Goal: Task Accomplishment & Management: Use online tool/utility

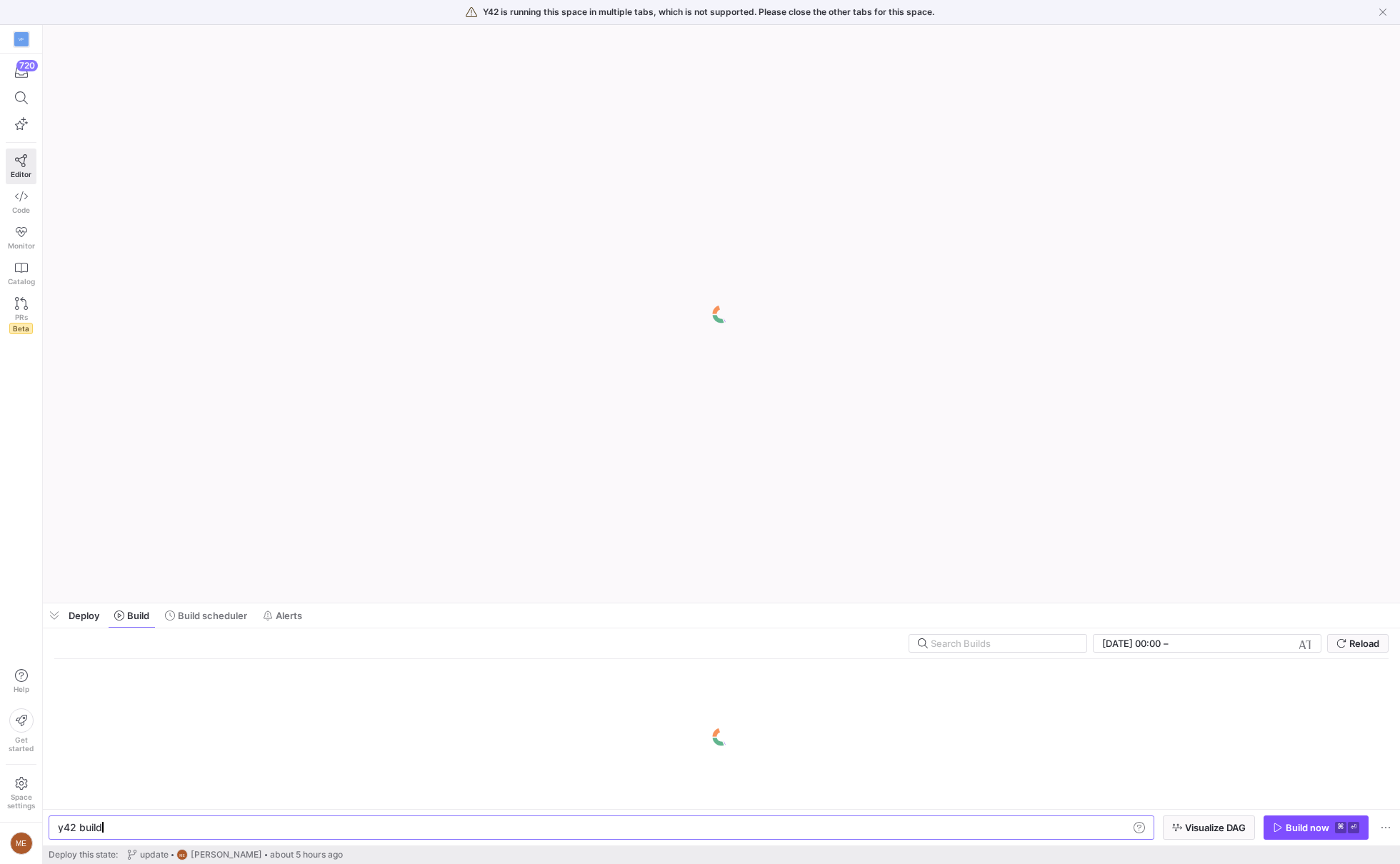
scroll to position [0, 43]
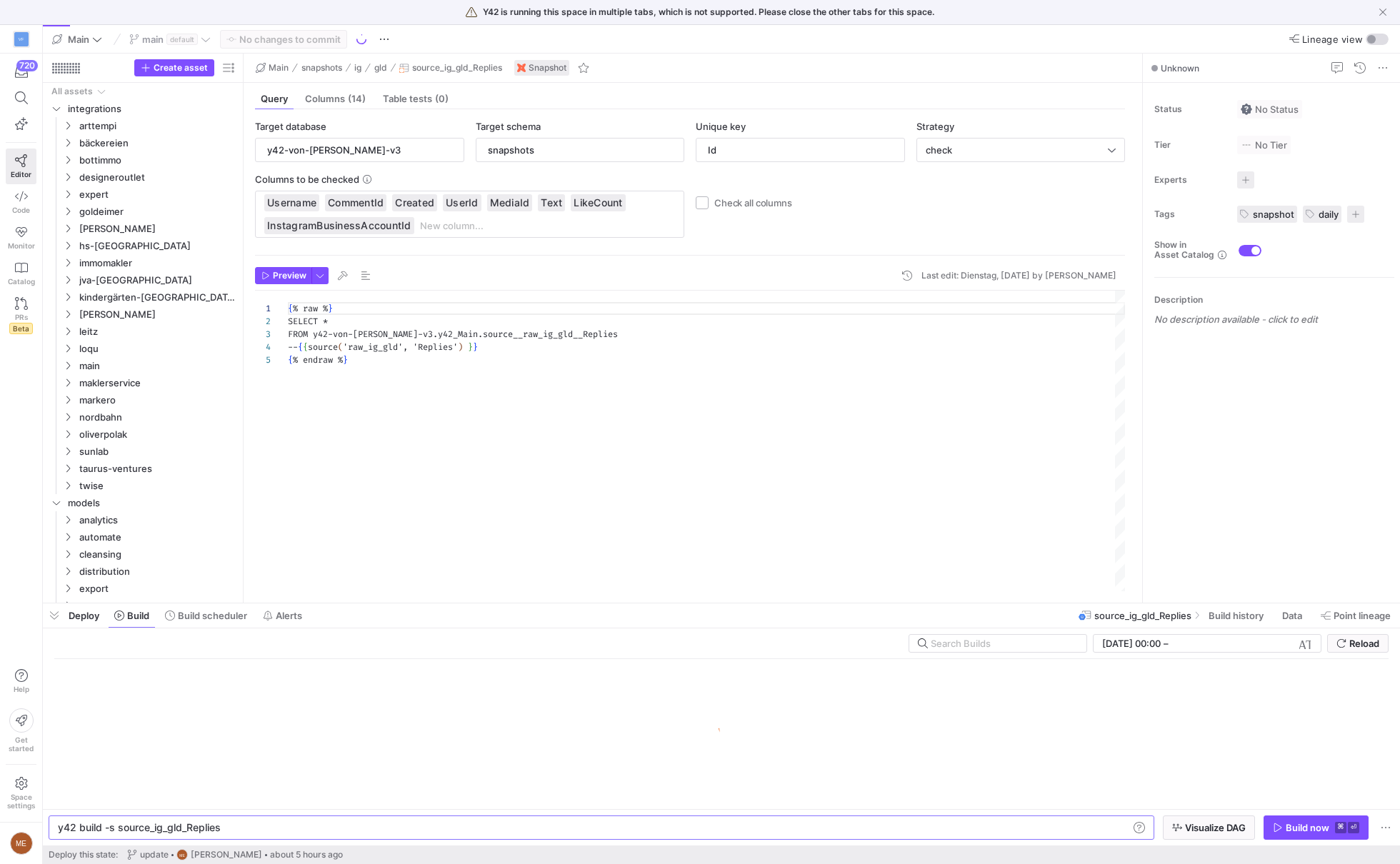
scroll to position [51, 0]
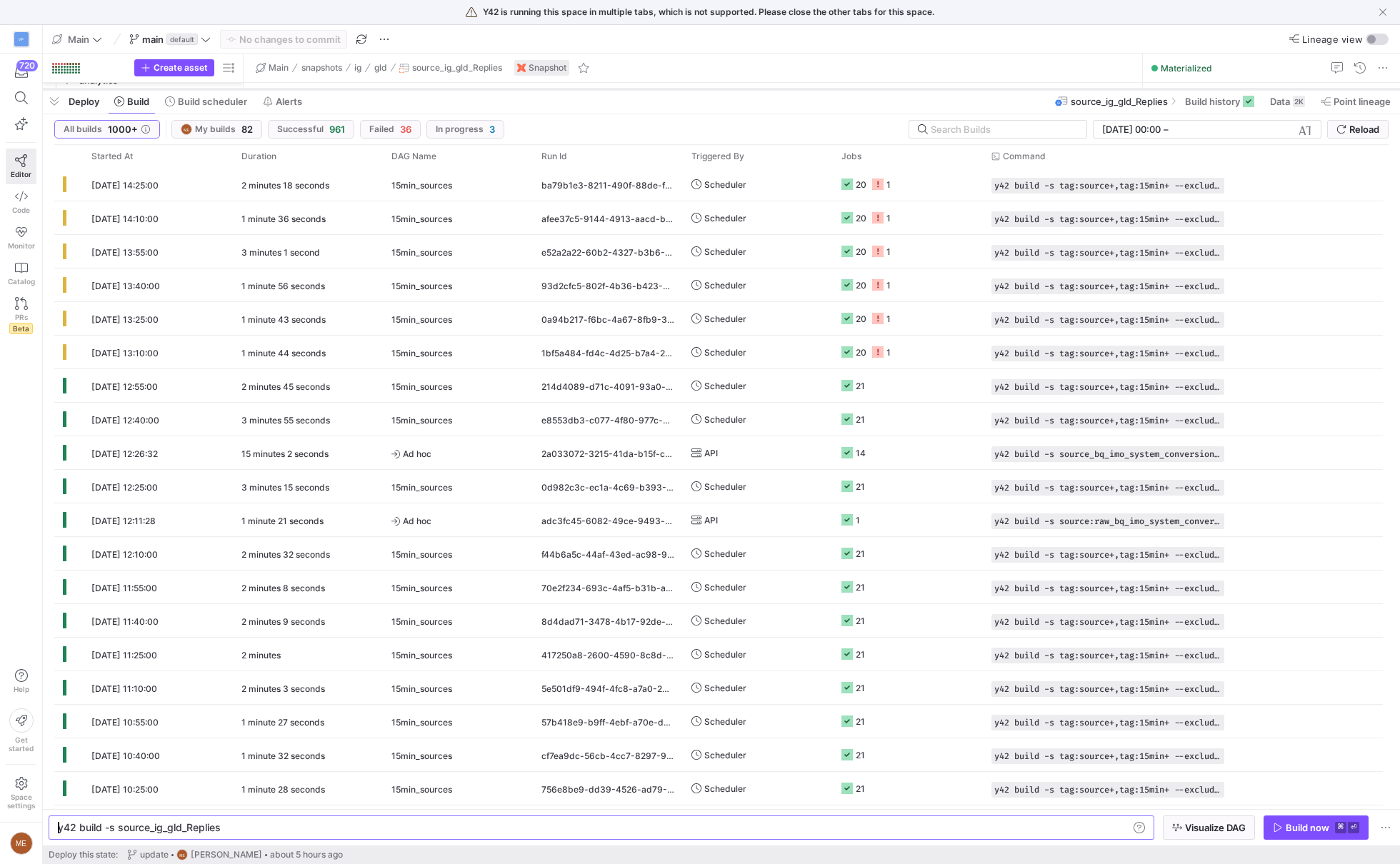
drag, startPoint x: 667, startPoint y: 603, endPoint x: 677, endPoint y: 88, distance: 515.1
click at [677, 88] on div at bounding box center [721, 89] width 1357 height 6
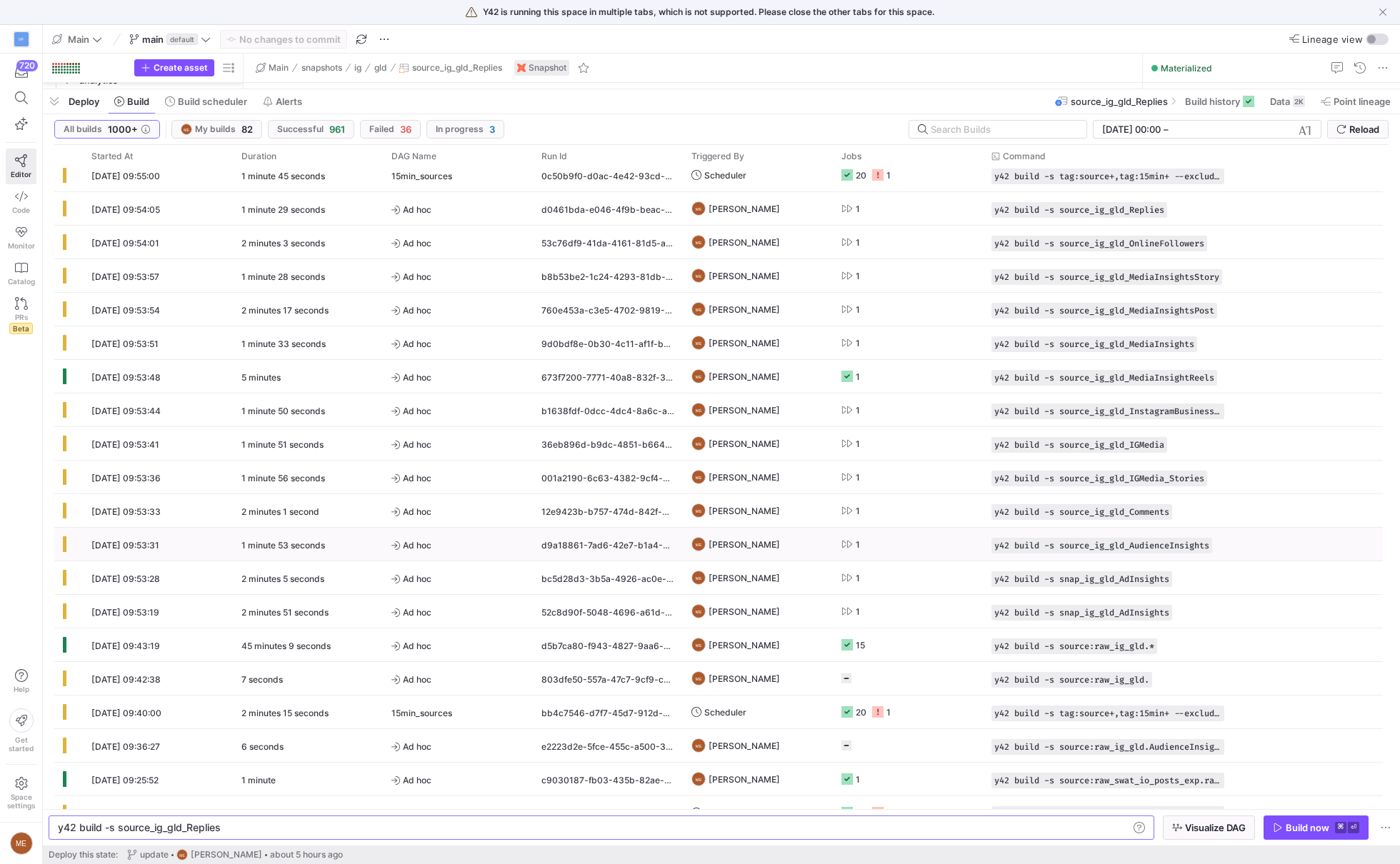
scroll to position [0, 0]
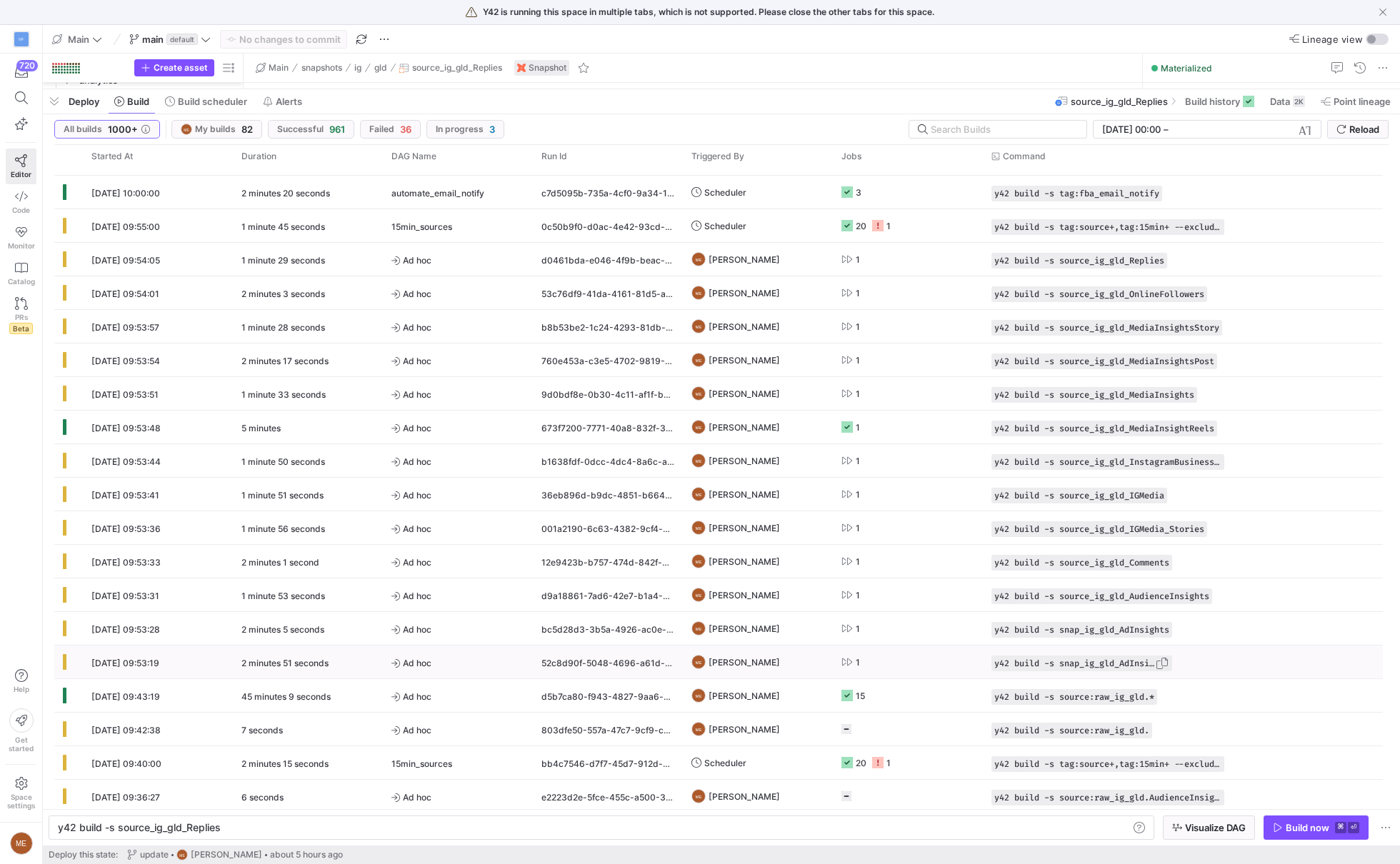
click at [1162, 663] on span "button" at bounding box center [1162, 663] width 14 height 14
click at [1017, 827] on div "y42 build -s source_ig_gld_Replies" at bounding box center [594, 827] width 1072 height 12
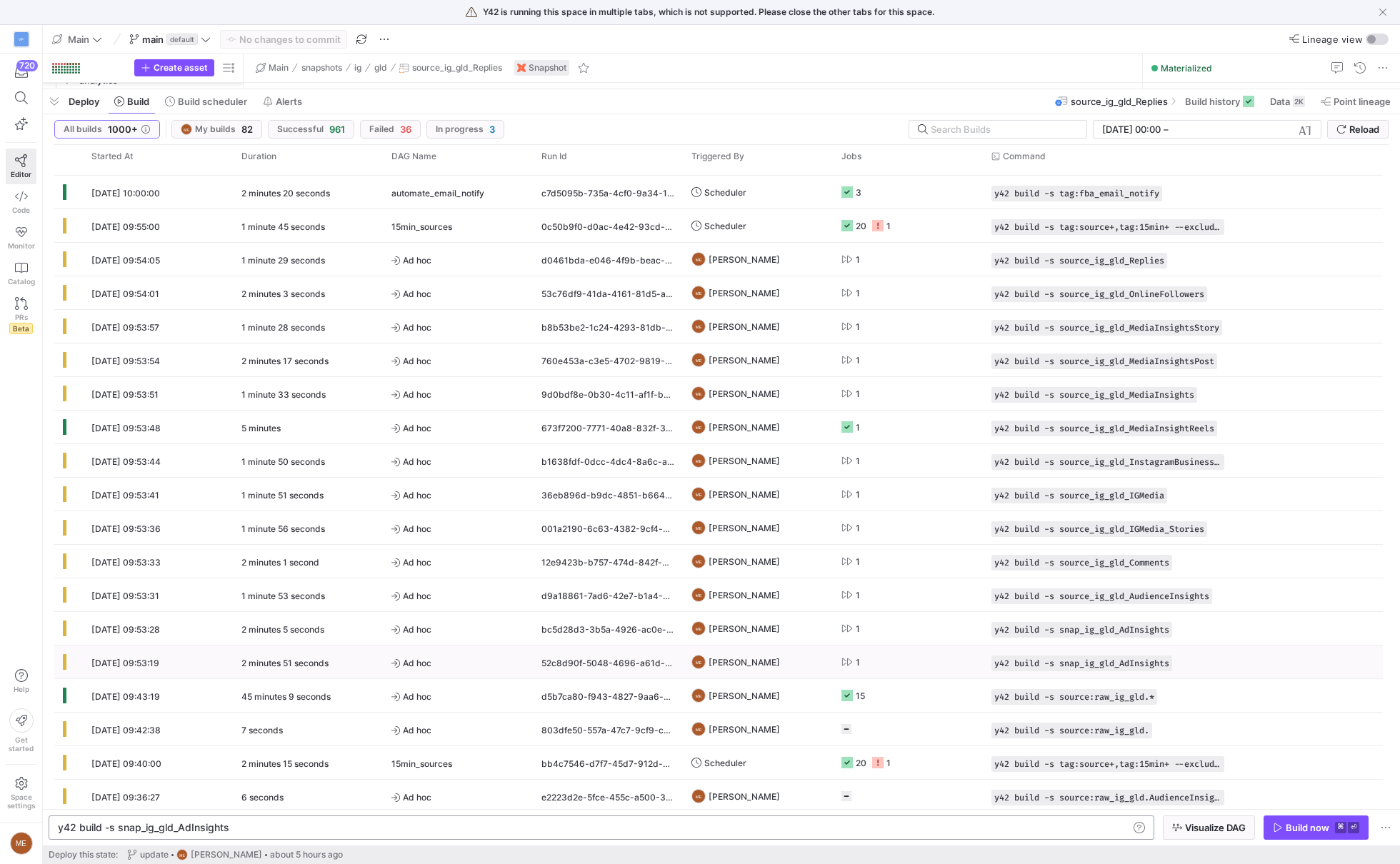
click at [851, 656] on icon at bounding box center [847, 662] width 12 height 12
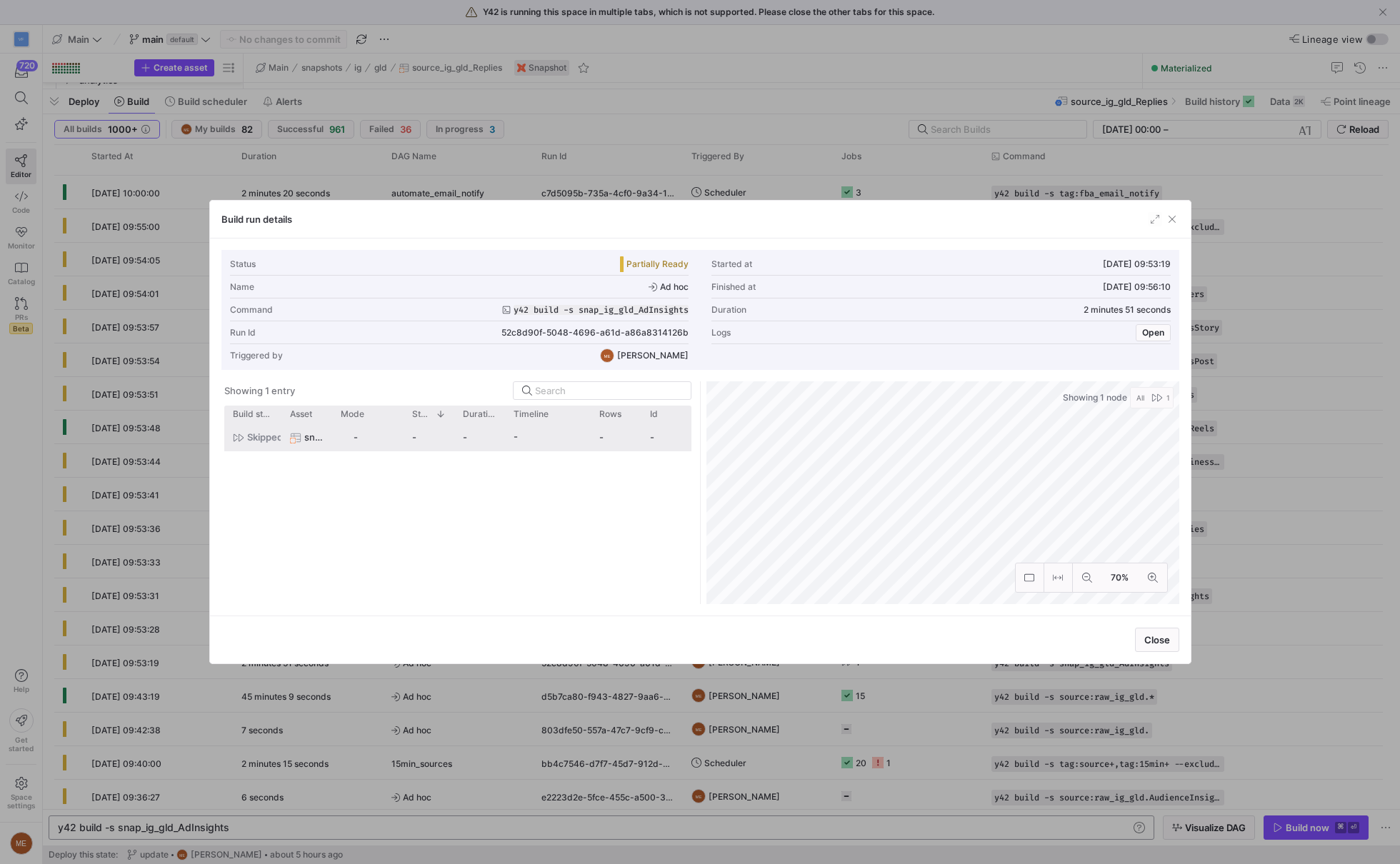
click at [302, 446] on div "snap_ig_gld_AdInsights" at bounding box center [307, 437] width 33 height 28
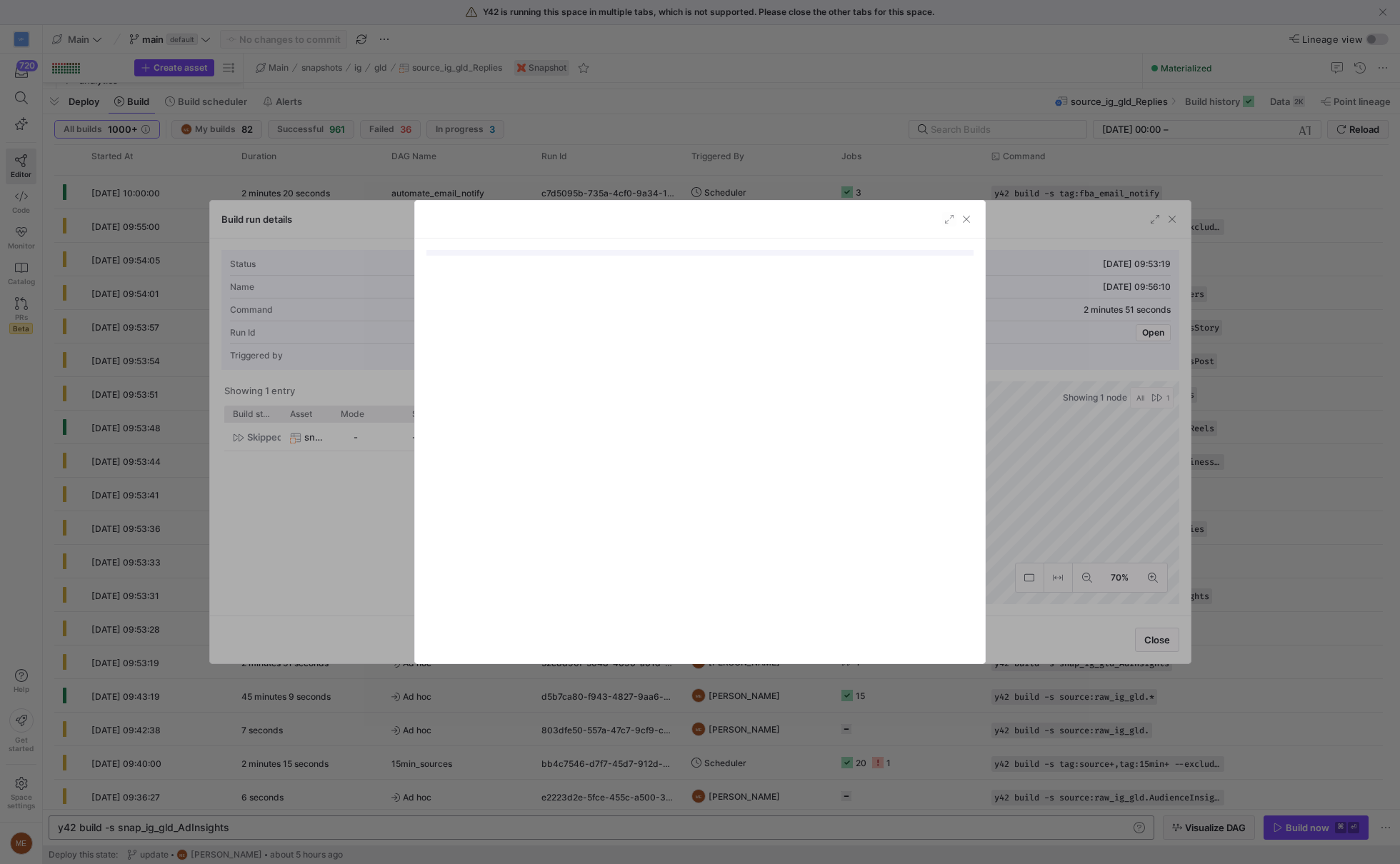
click at [768, 579] on mat-accordion at bounding box center [699, 459] width 547 height 385
click at [1059, 573] on div at bounding box center [700, 432] width 1400 height 864
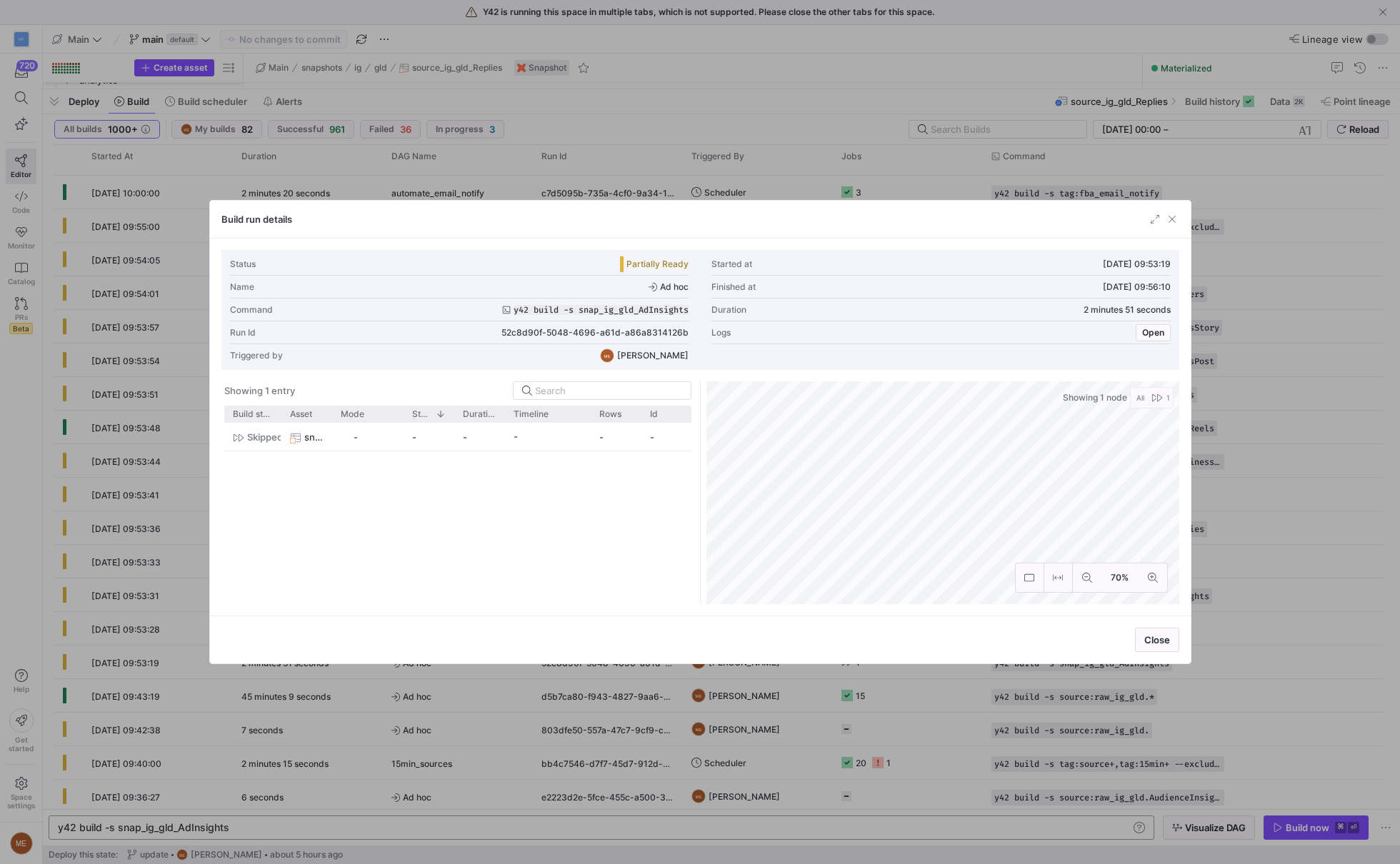
click at [1167, 320] on div "Duration 2 minutes 51 seconds" at bounding box center [941, 310] width 459 height 23
click at [1167, 327] on span "button" at bounding box center [1153, 332] width 33 height 16
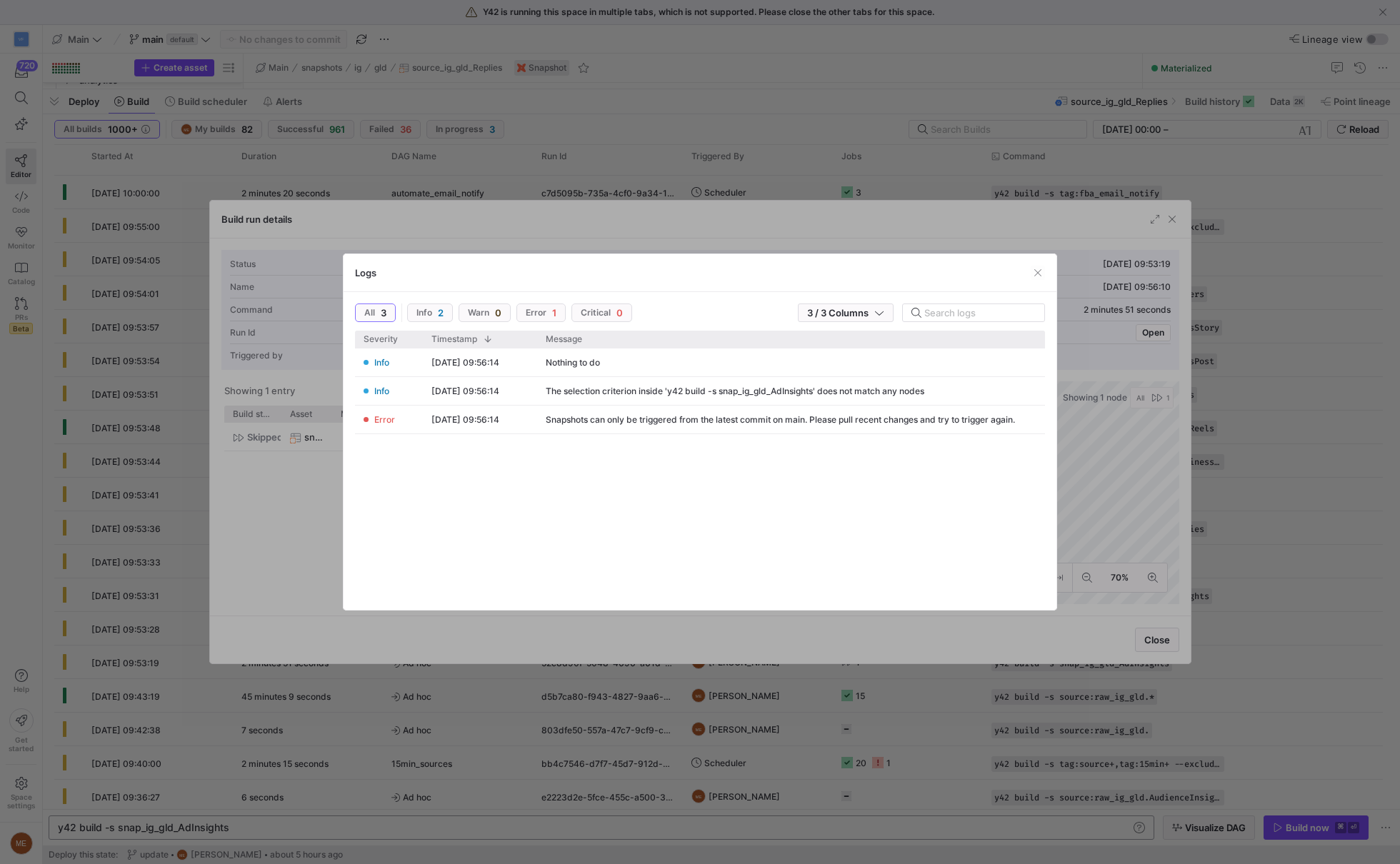
click at [1283, 395] on div at bounding box center [700, 432] width 1400 height 864
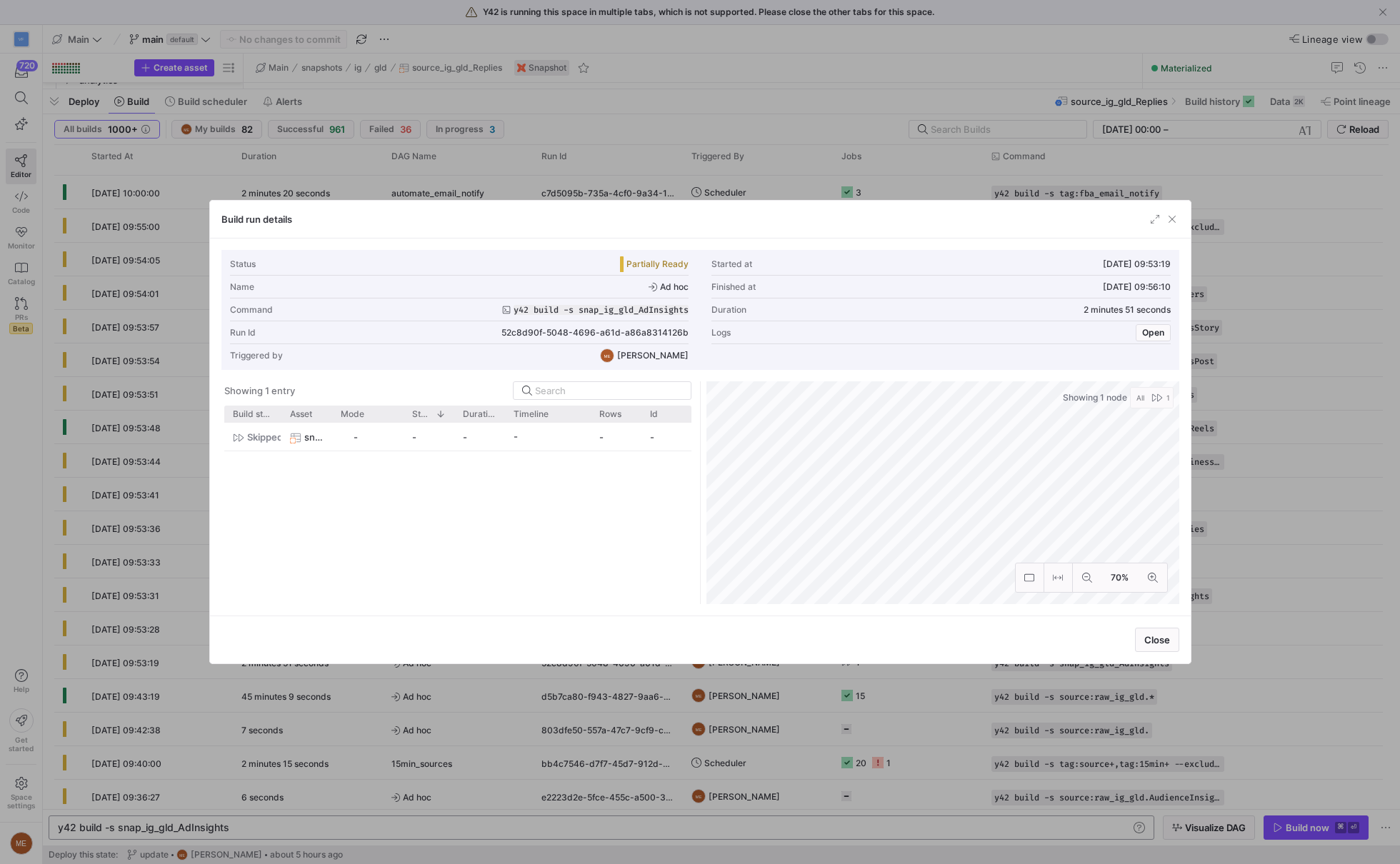
click at [1283, 395] on div at bounding box center [700, 432] width 1400 height 864
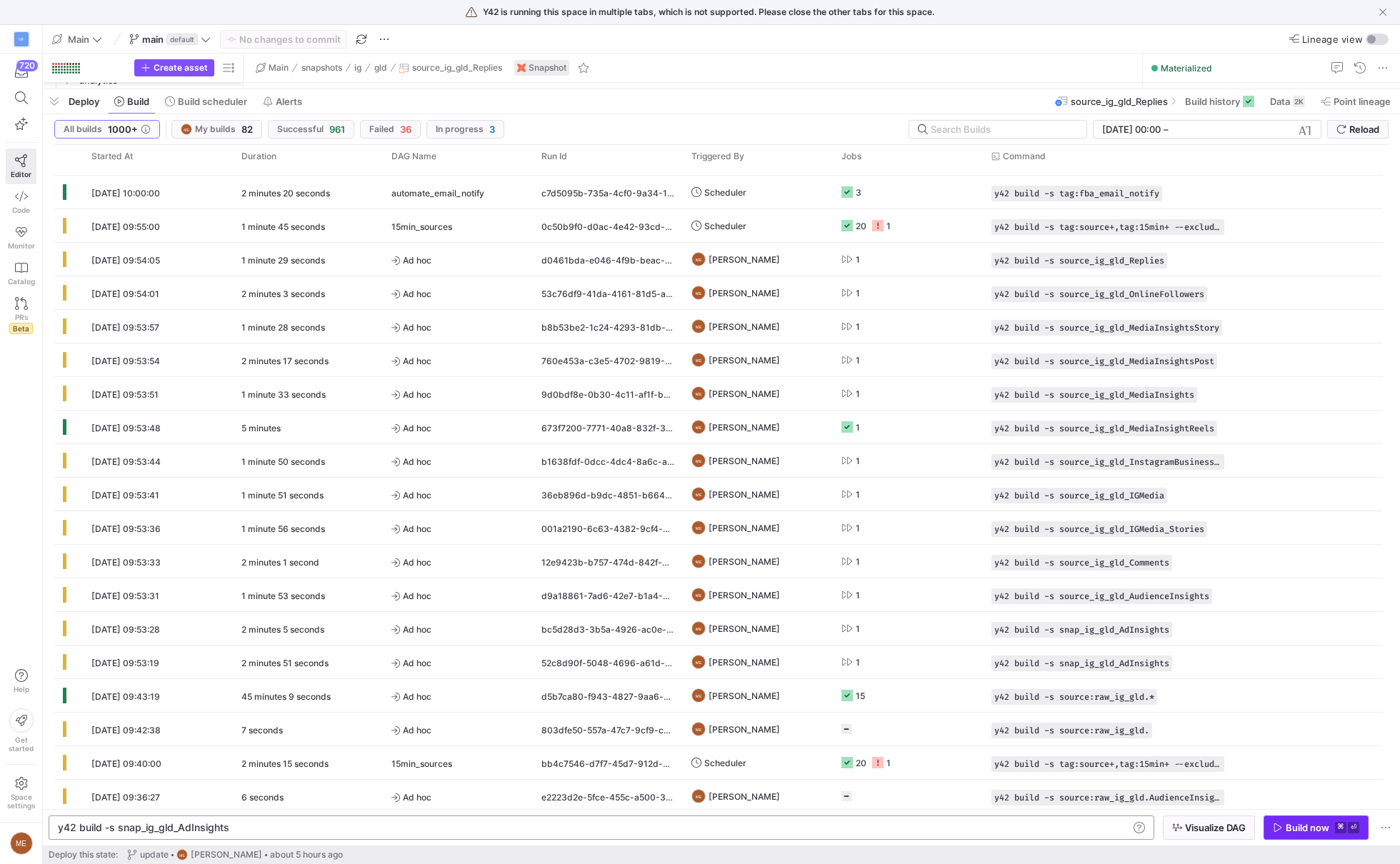
click at [1290, 834] on span "button" at bounding box center [1315, 827] width 104 height 23
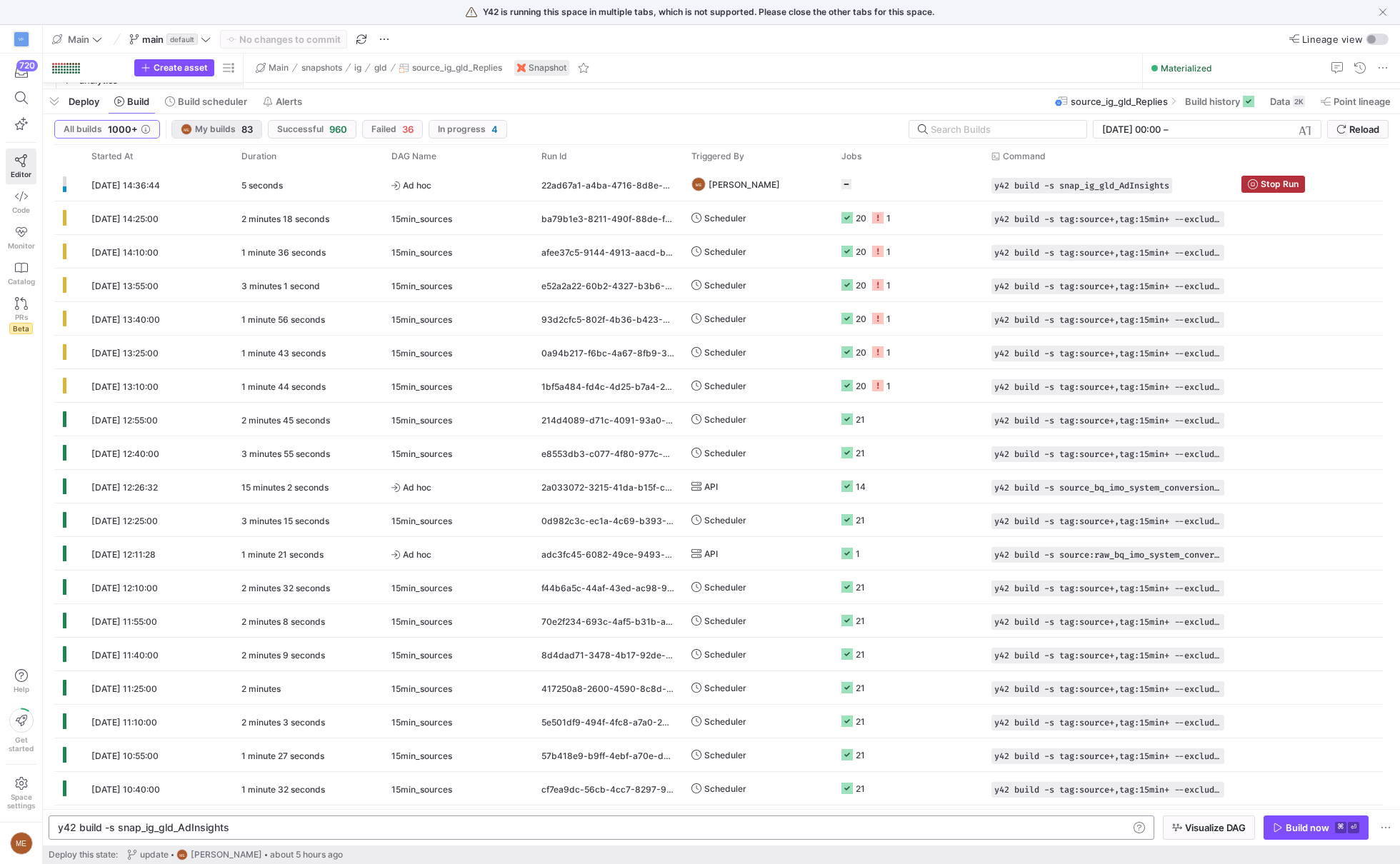
click at [189, 121] on span "button" at bounding box center [217, 130] width 89 height 17
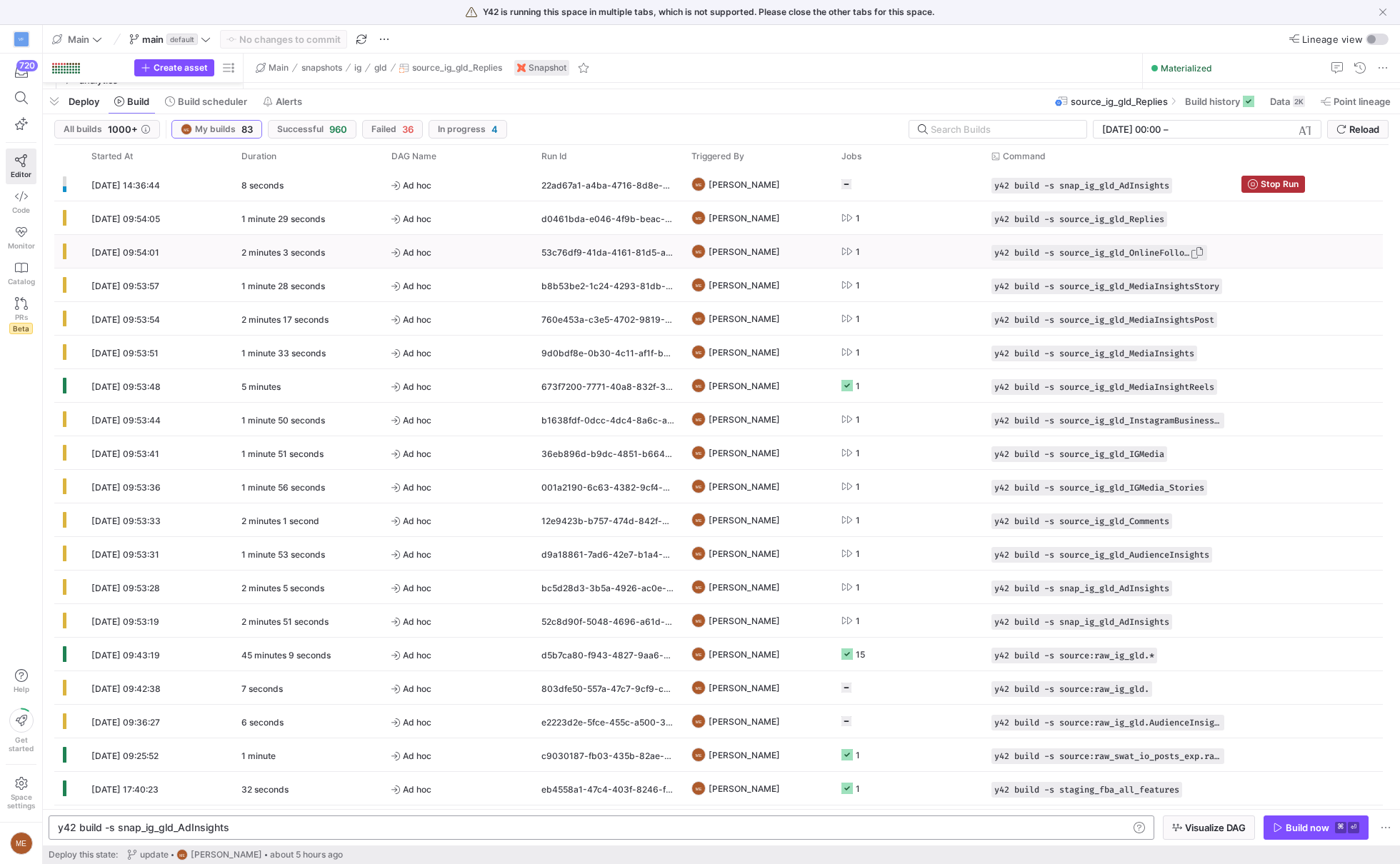
click at [1204, 251] on span "button" at bounding box center [1197, 253] width 14 height 14
click at [984, 802] on div "y42 build -s staging_fba_all_features" at bounding box center [1107, 787] width 250 height 33
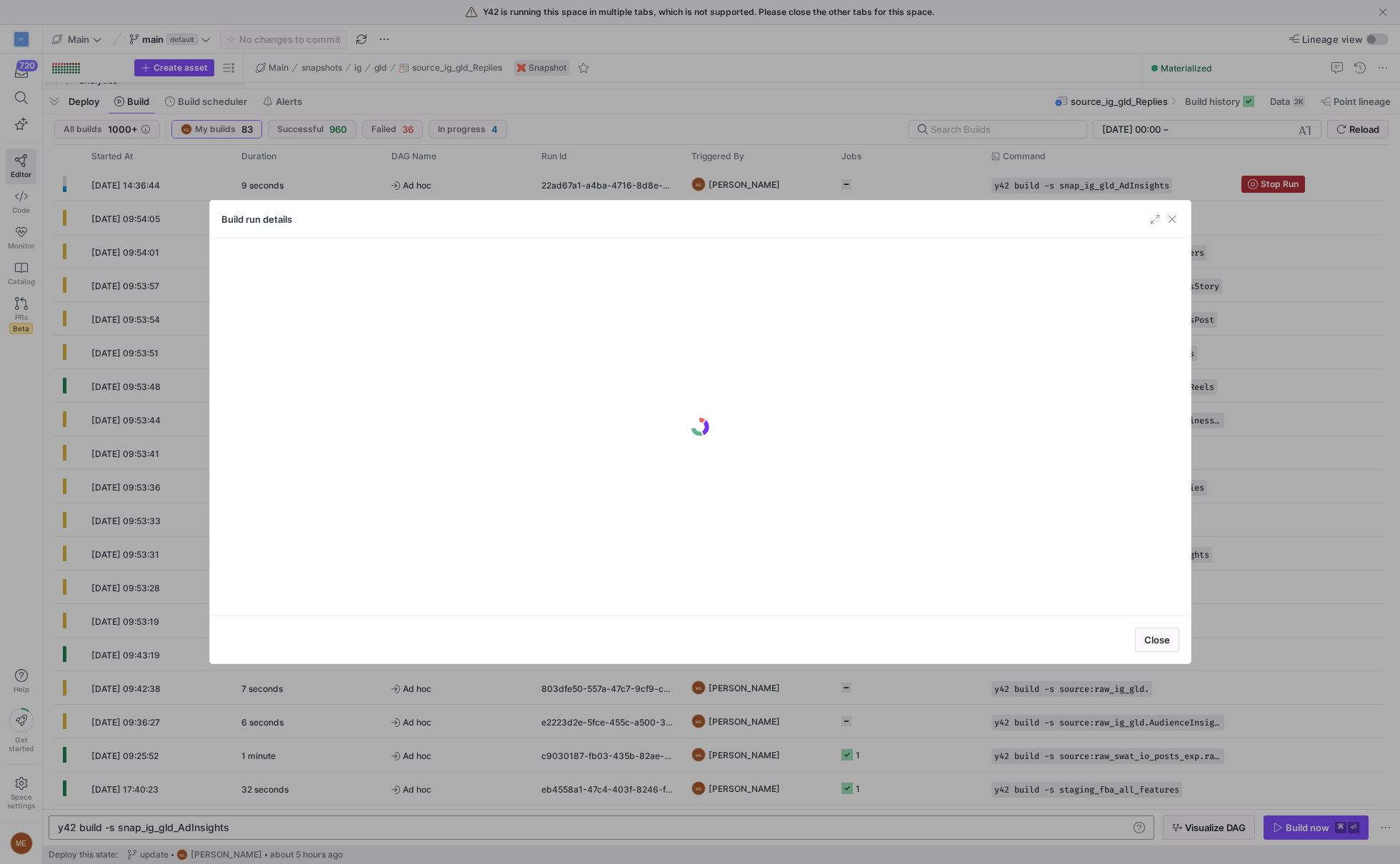
click at [980, 842] on div at bounding box center [700, 432] width 1400 height 864
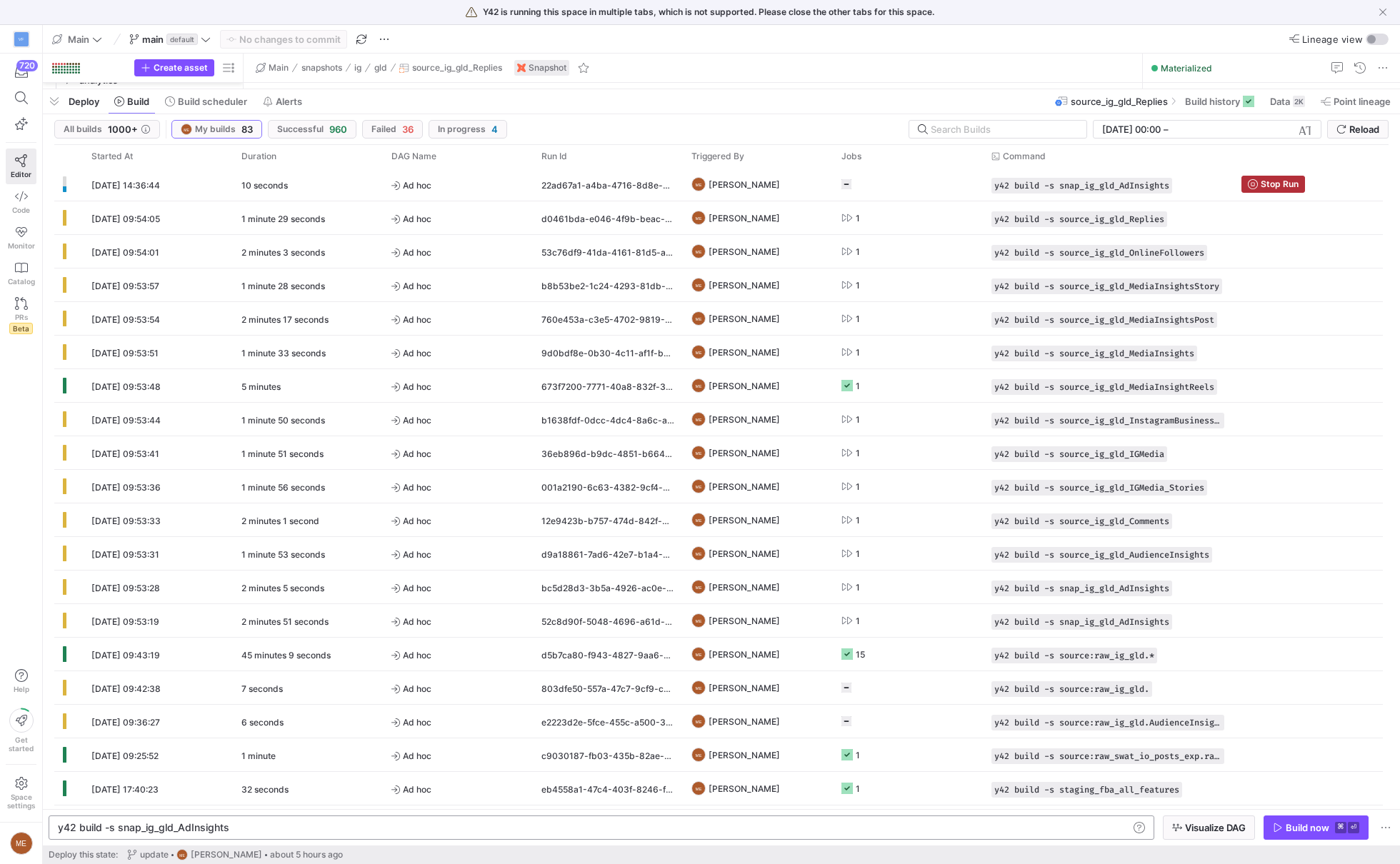
click at [981, 829] on div "y42 build -s snap_ig_gld_AdInsights" at bounding box center [594, 827] width 1072 height 12
click at [1280, 827] on icon "button" at bounding box center [1278, 827] width 10 height 10
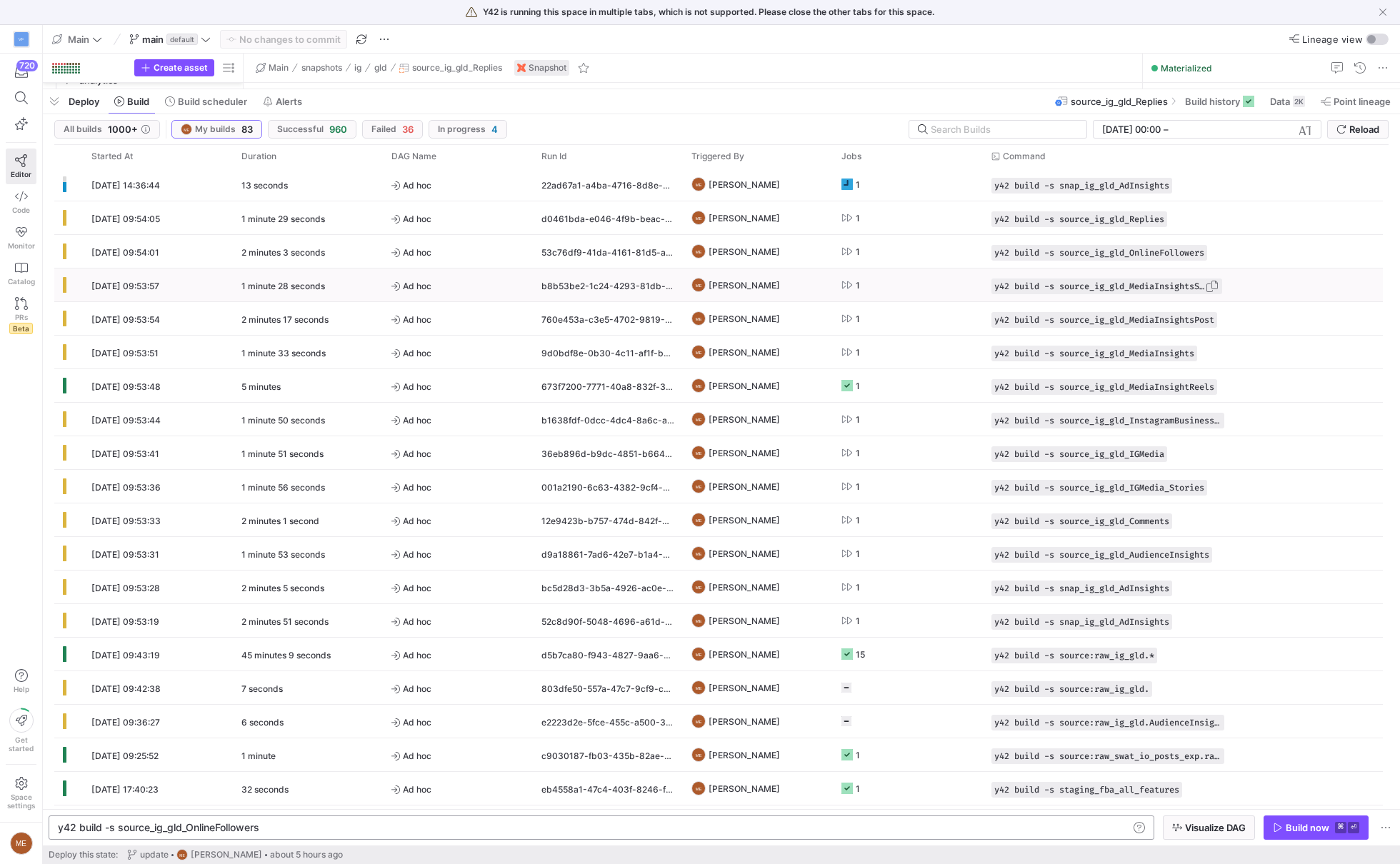
click at [1219, 285] on span "button" at bounding box center [1212, 286] width 14 height 14
click at [1217, 318] on div "y42 build -s source_ig_gld_MediaInsightsPost" at bounding box center [1104, 320] width 225 height 16
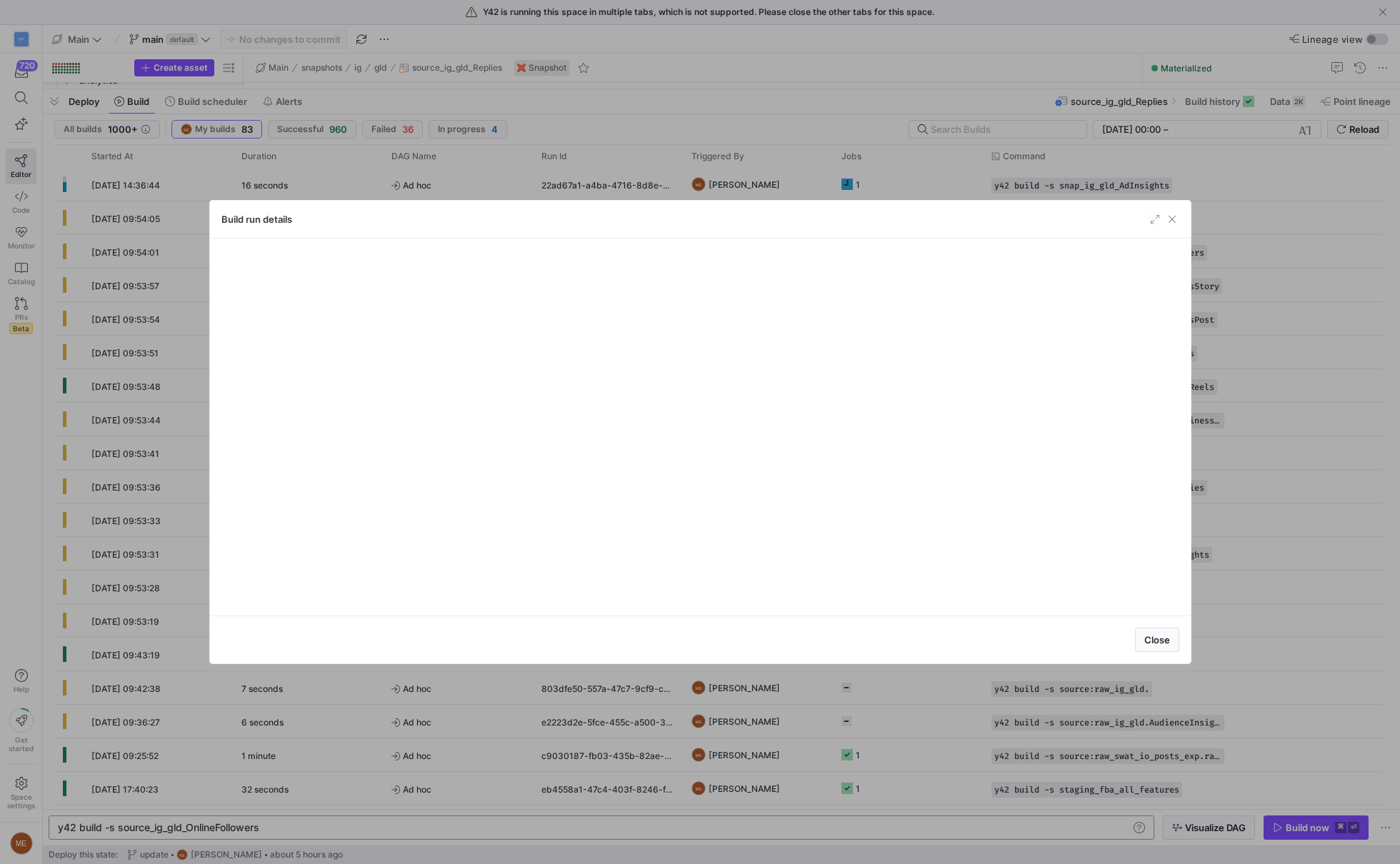
click at [1214, 317] on div at bounding box center [700, 432] width 1400 height 864
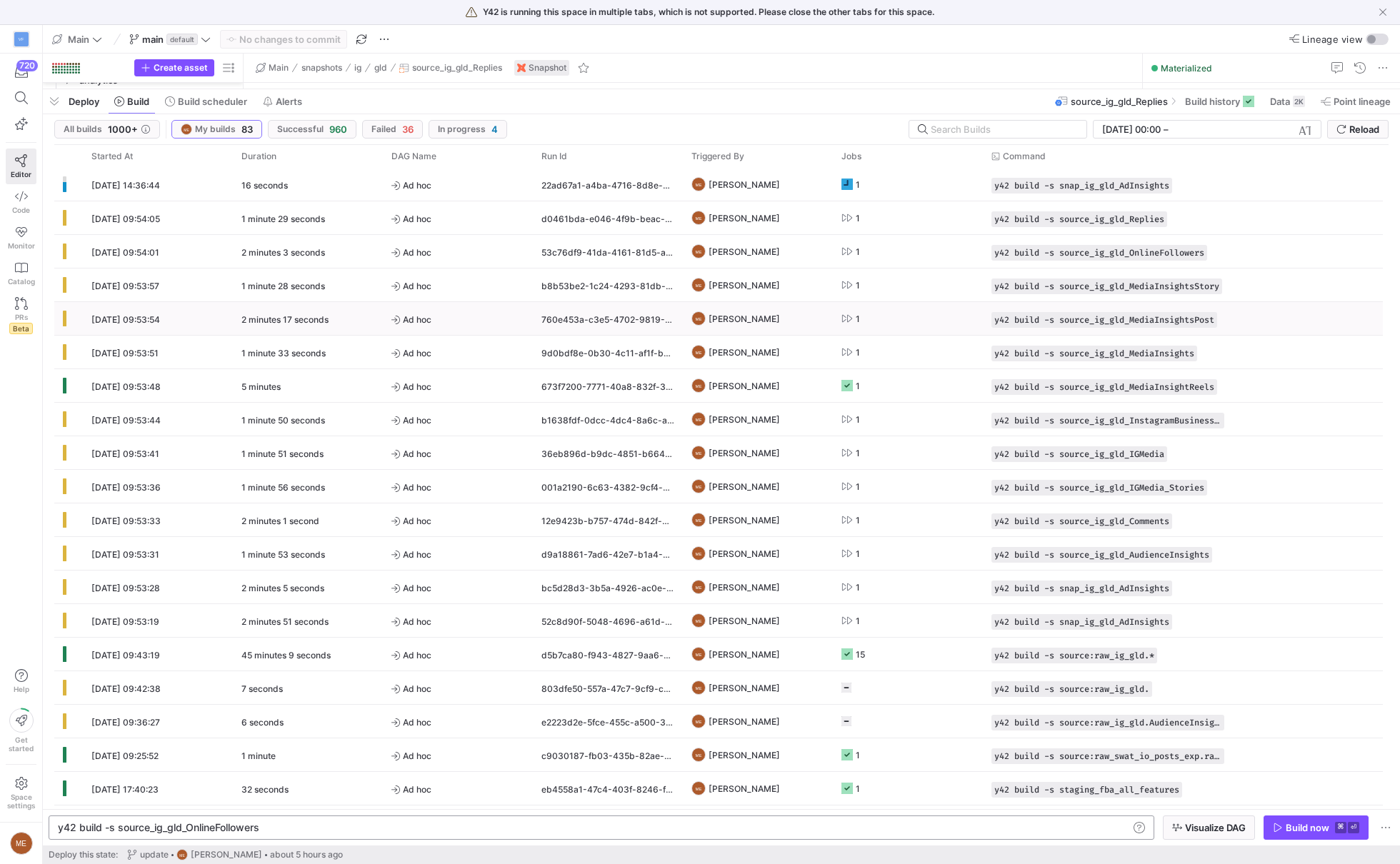
click at [0, 0] on span "button" at bounding box center [0, 0] width 0 height 0
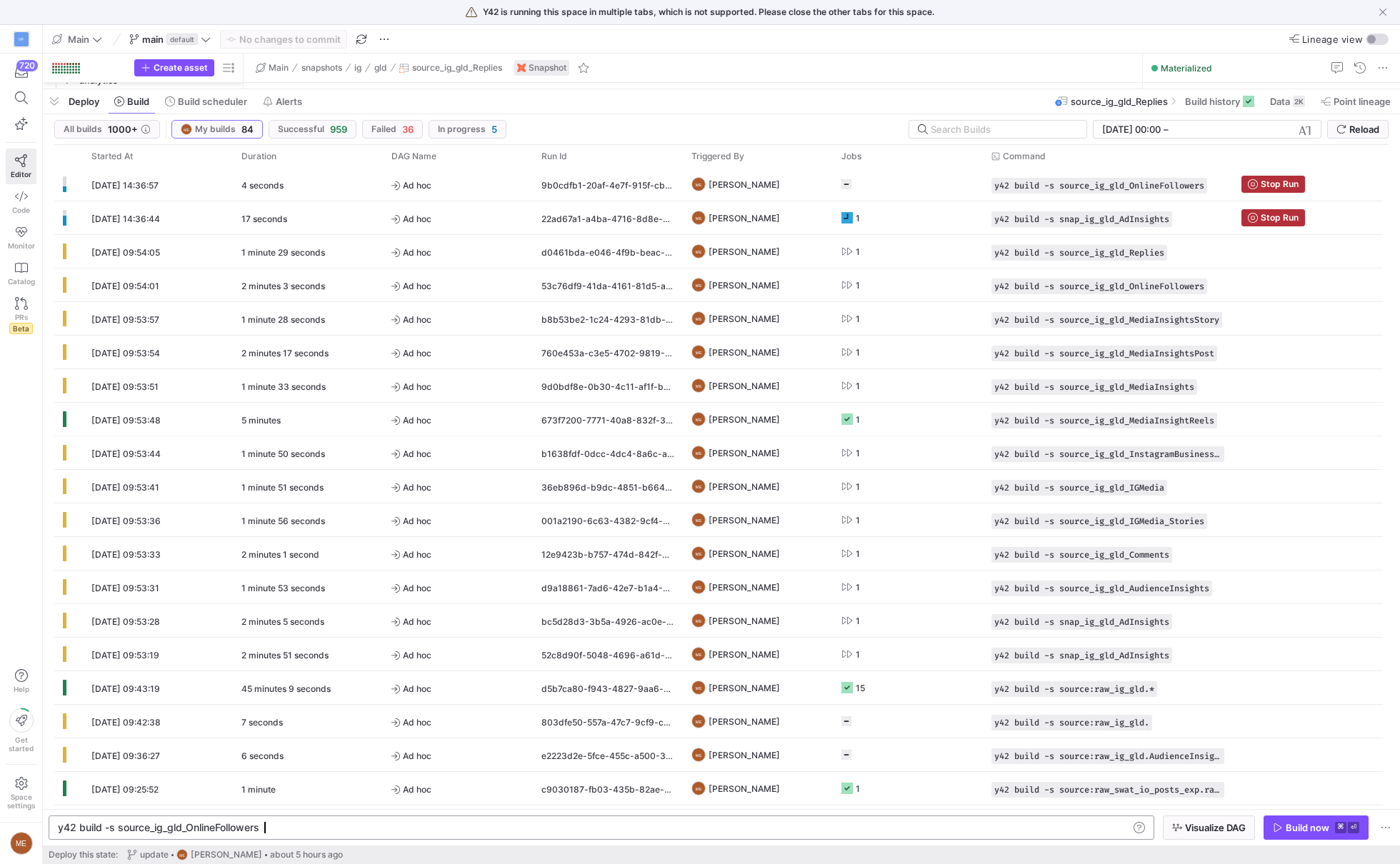
click at [929, 829] on div "y42 build -s source_ig_gld_OnlineFollowers" at bounding box center [594, 827] width 1072 height 12
click at [1314, 821] on div "Build now" at bounding box center [1307, 827] width 43 height 12
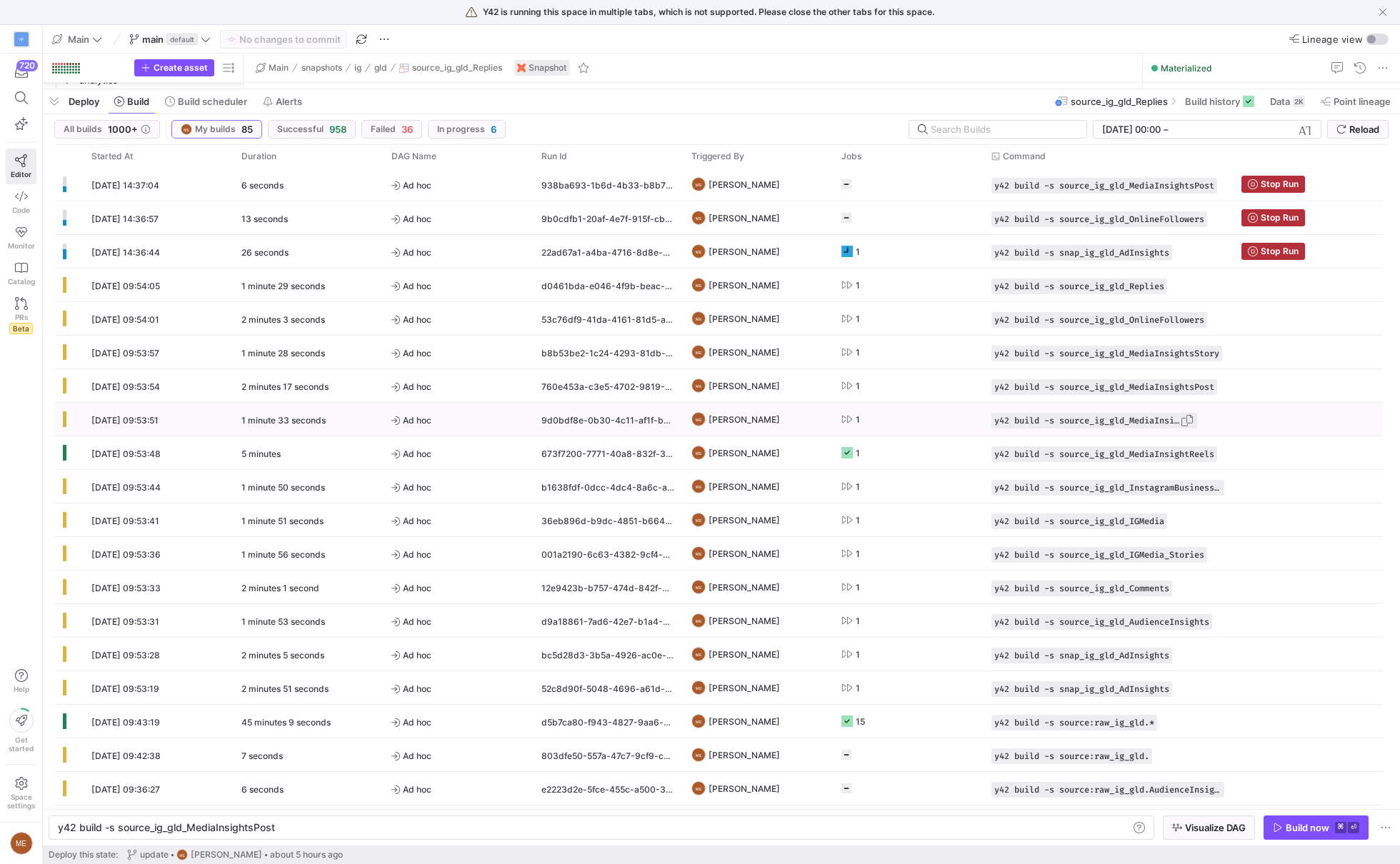
click at [1192, 416] on span "button" at bounding box center [1187, 421] width 14 height 14
click at [977, 829] on div "y42 build -s source_ig_gld_MediaInsightsPost" at bounding box center [594, 827] width 1072 height 12
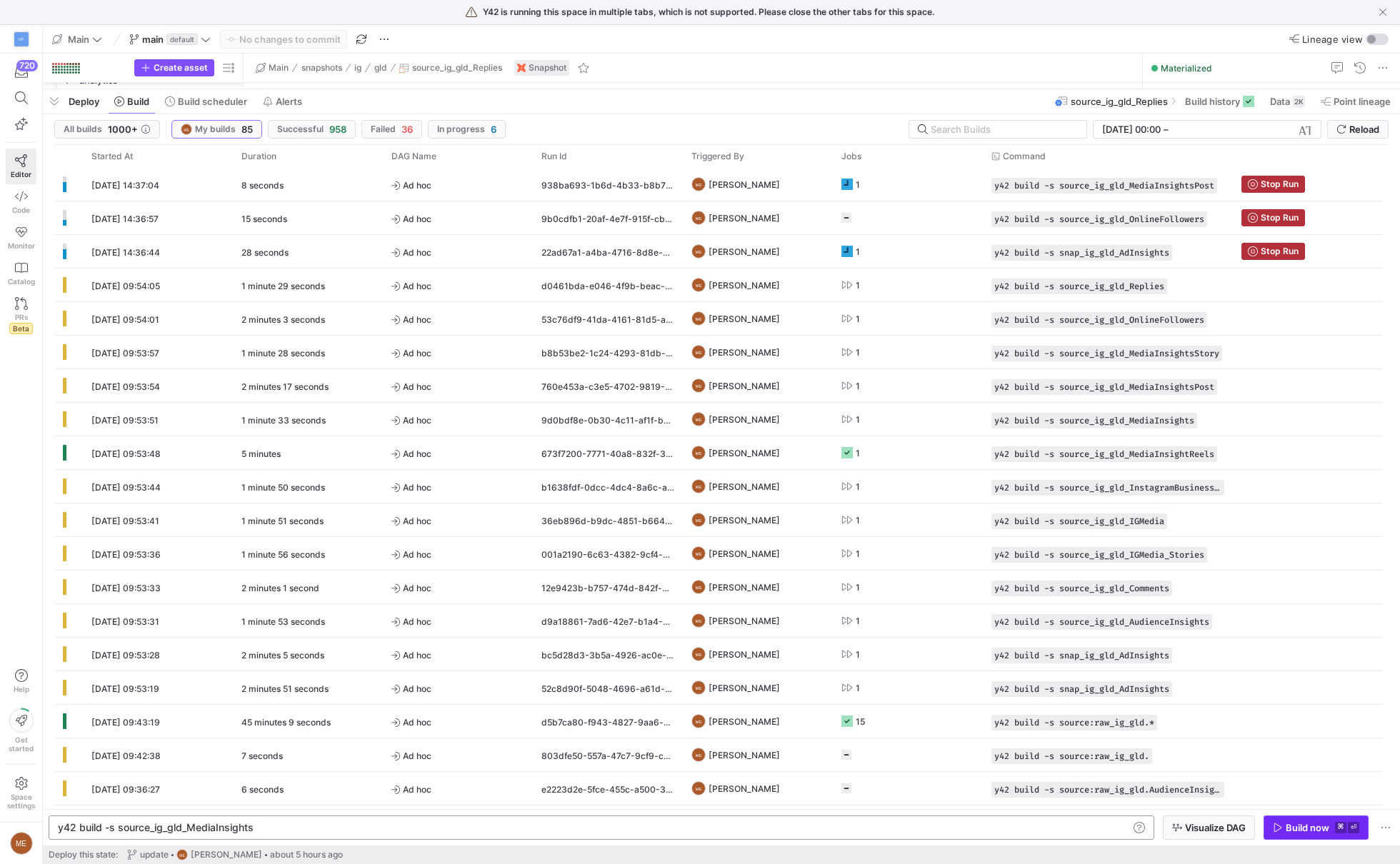
click at [1349, 836] on span "button" at bounding box center [1315, 827] width 104 height 23
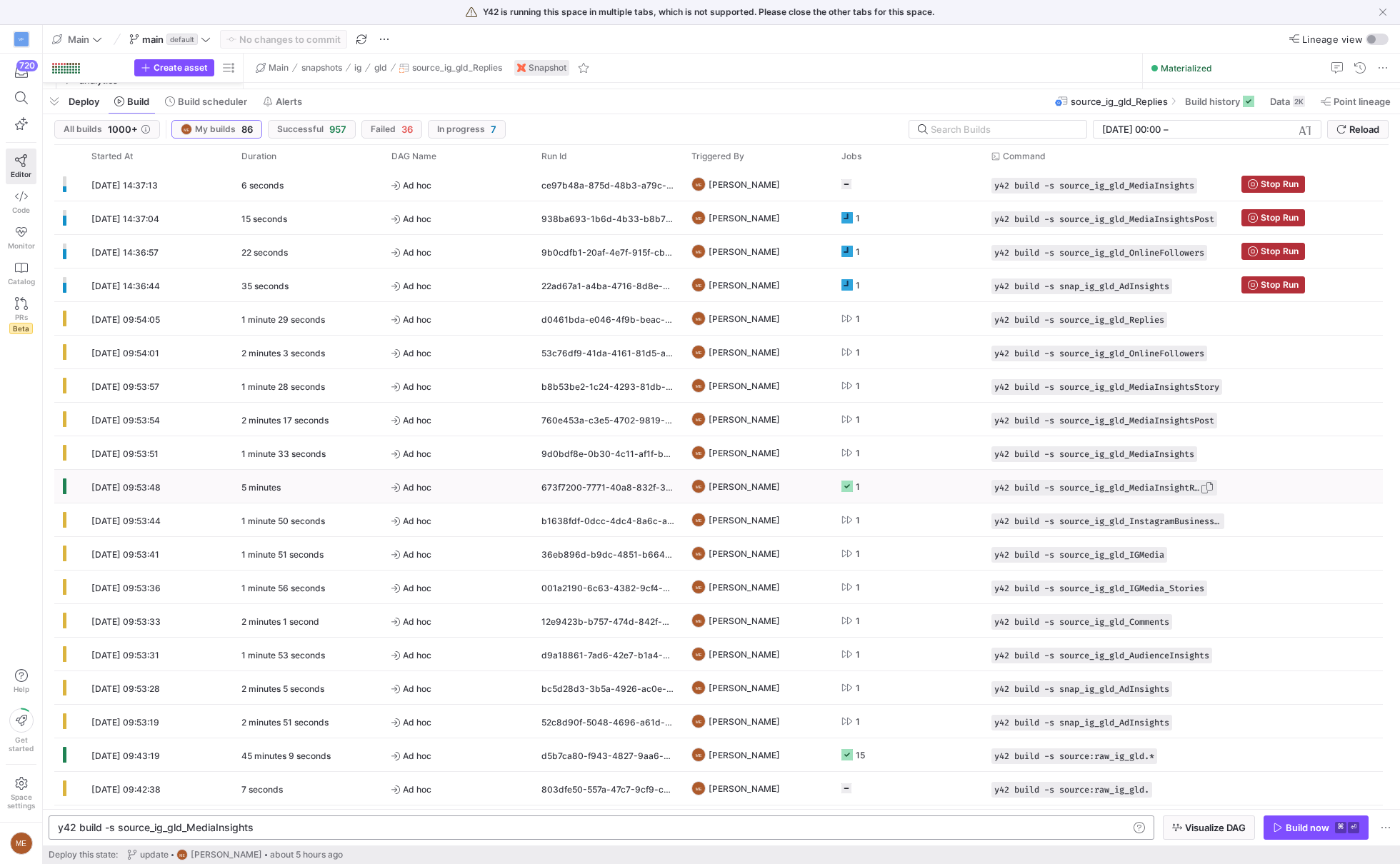
click at [1214, 485] on span "button" at bounding box center [1207, 487] width 14 height 14
click at [1216, 517] on span "button" at bounding box center [1214, 521] width 14 height 14
click at [964, 829] on div "y42 build -s source_ig_gld_MediaInsights" at bounding box center [594, 827] width 1072 height 12
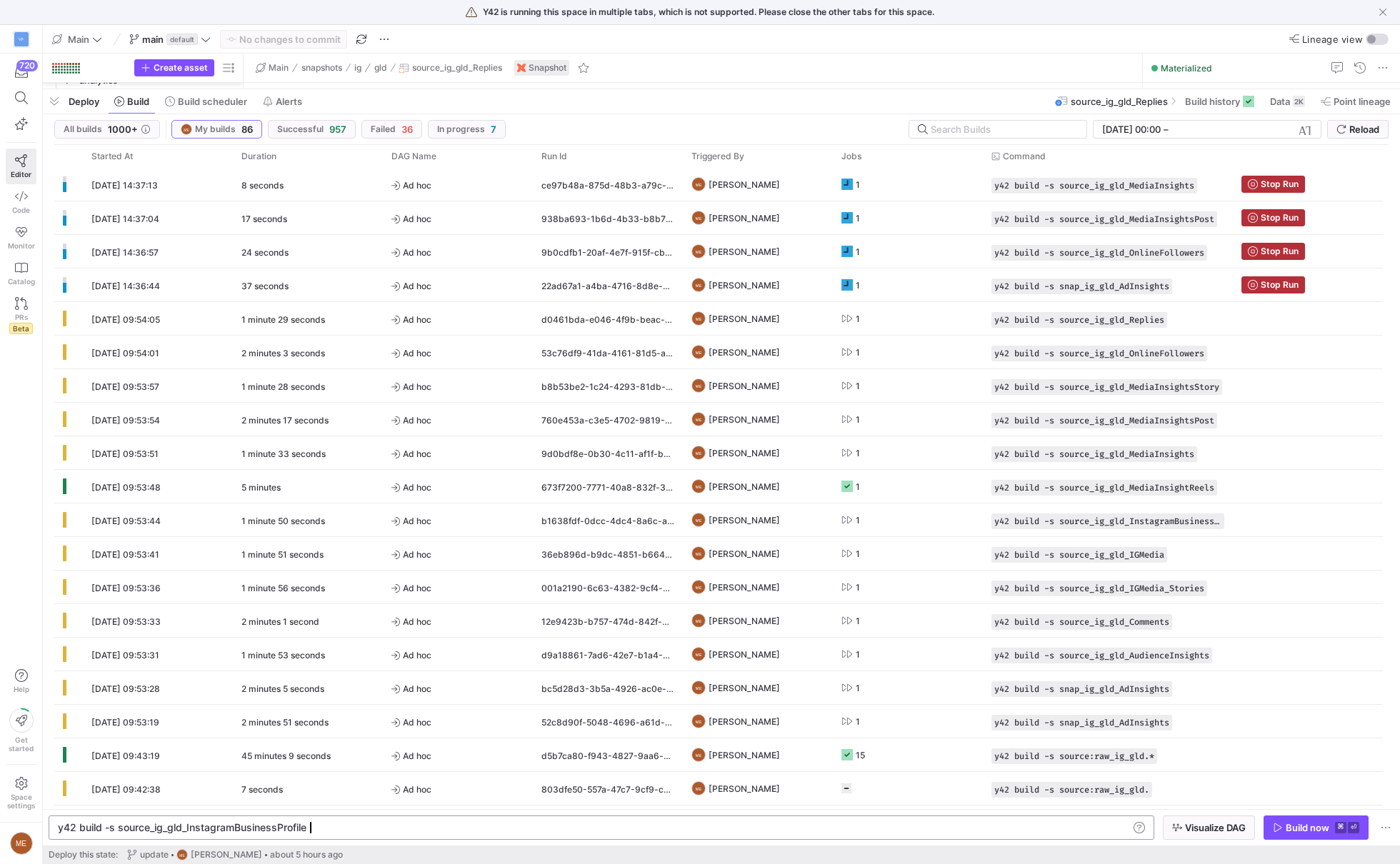
scroll to position [0, 247]
click at [1293, 830] on div "Build now" at bounding box center [1307, 827] width 43 height 12
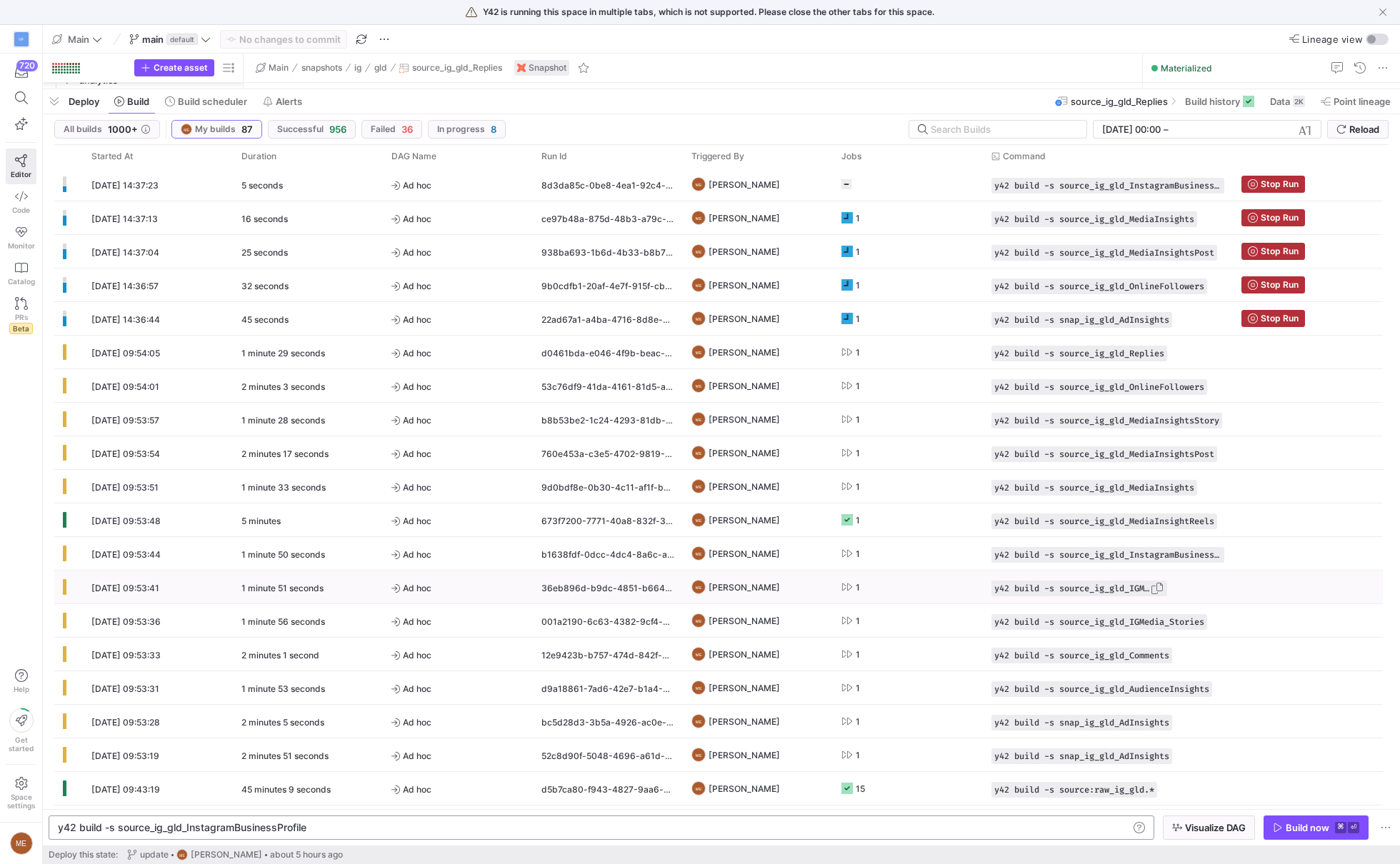
click at [1160, 585] on span "button" at bounding box center [1157, 588] width 14 height 14
click at [1018, 834] on div "y42 build -s source_ig_gld_InstagramBusinessProfil e y42 build -s source_ig_gld…" at bounding box center [601, 828] width 1106 height 25
click at [1018, 827] on div "y42 build -s source_ig_gld_InstagramBusinessProfil e" at bounding box center [594, 827] width 1072 height 12
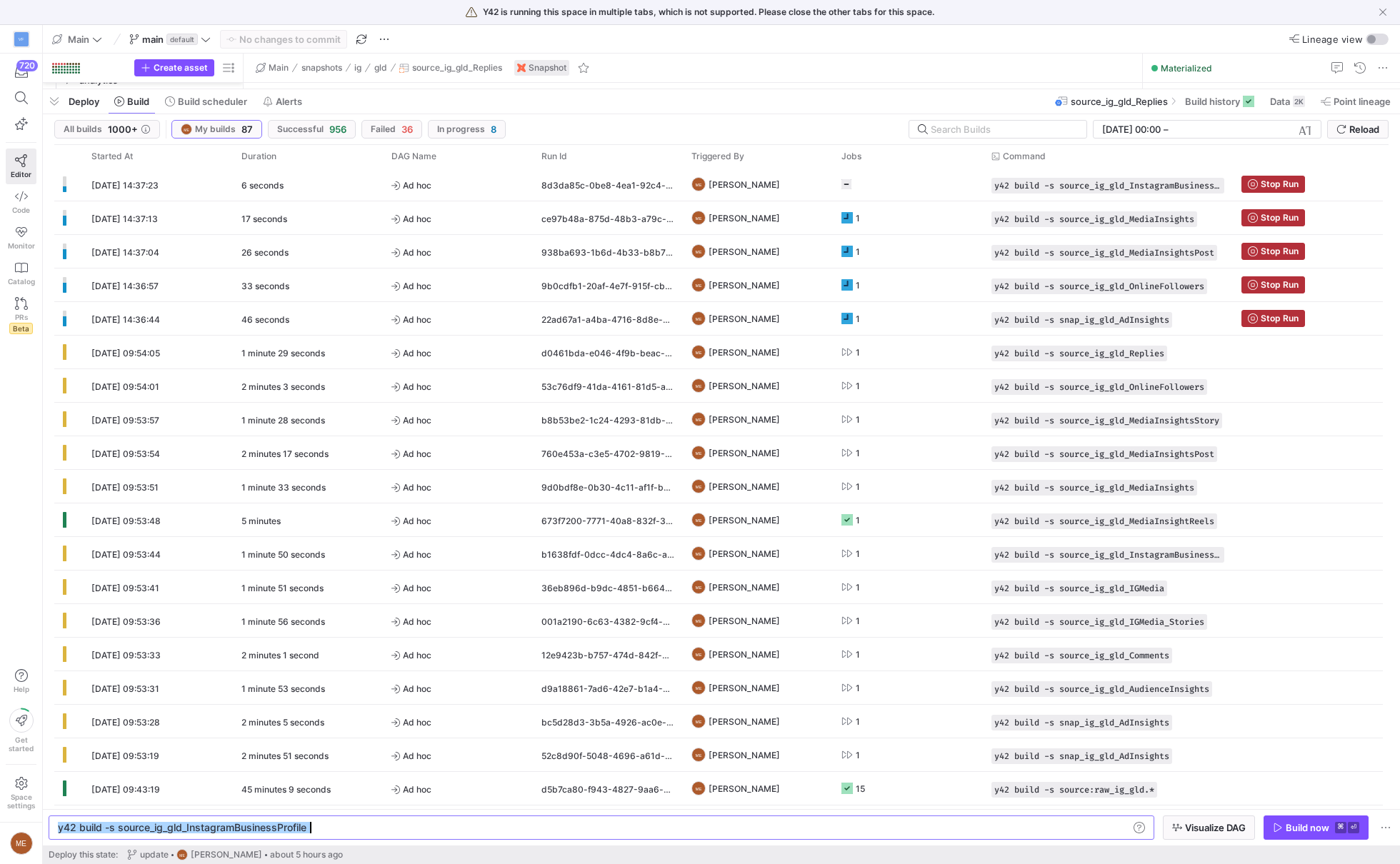
scroll to position [0, 167]
click at [1312, 838] on span "button" at bounding box center [1315, 827] width 104 height 23
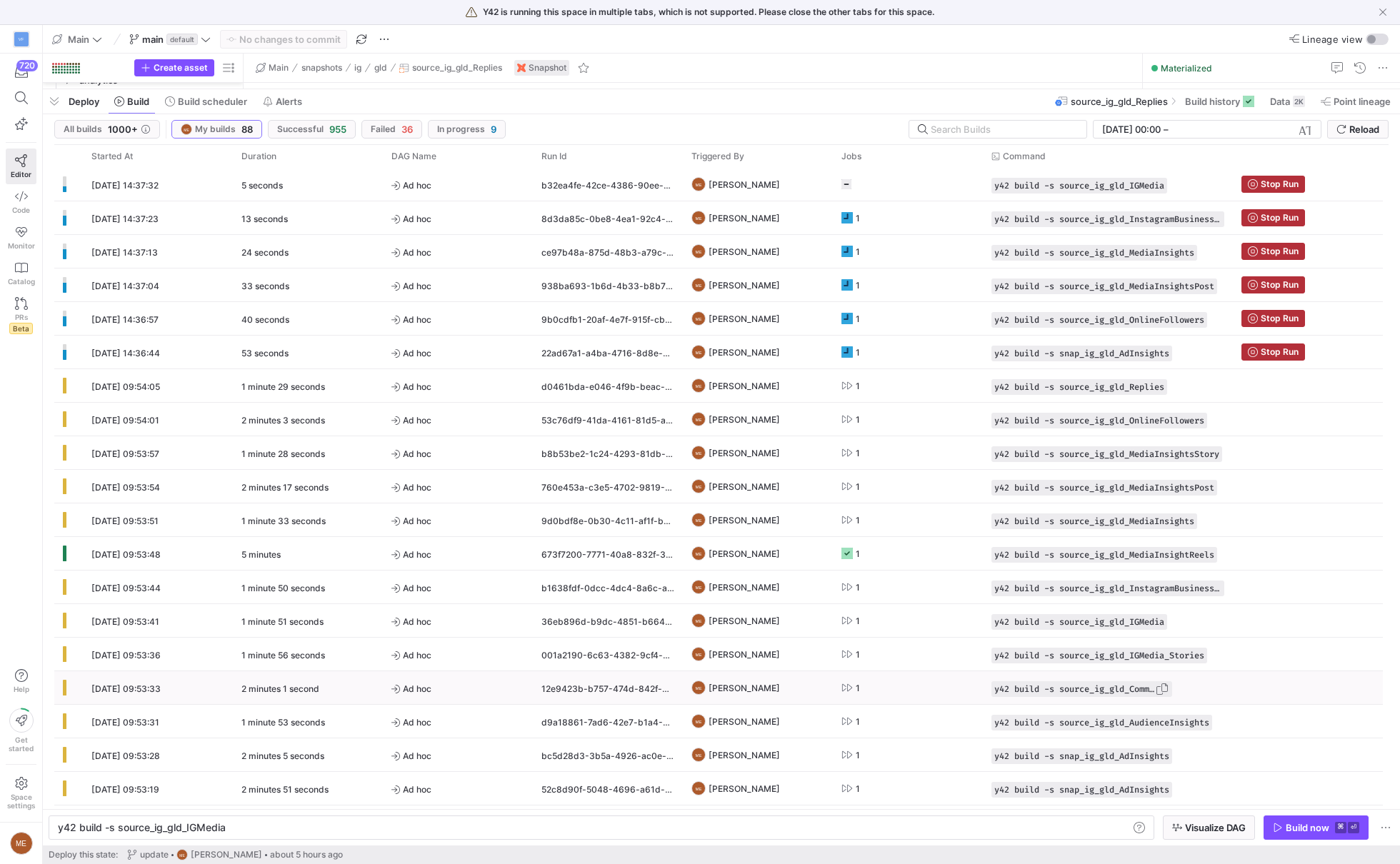
click at [1169, 687] on span "button" at bounding box center [1162, 689] width 14 height 14
click at [1104, 823] on div "y42 build -s source_ig_gld_IGMedia" at bounding box center [594, 827] width 1072 height 12
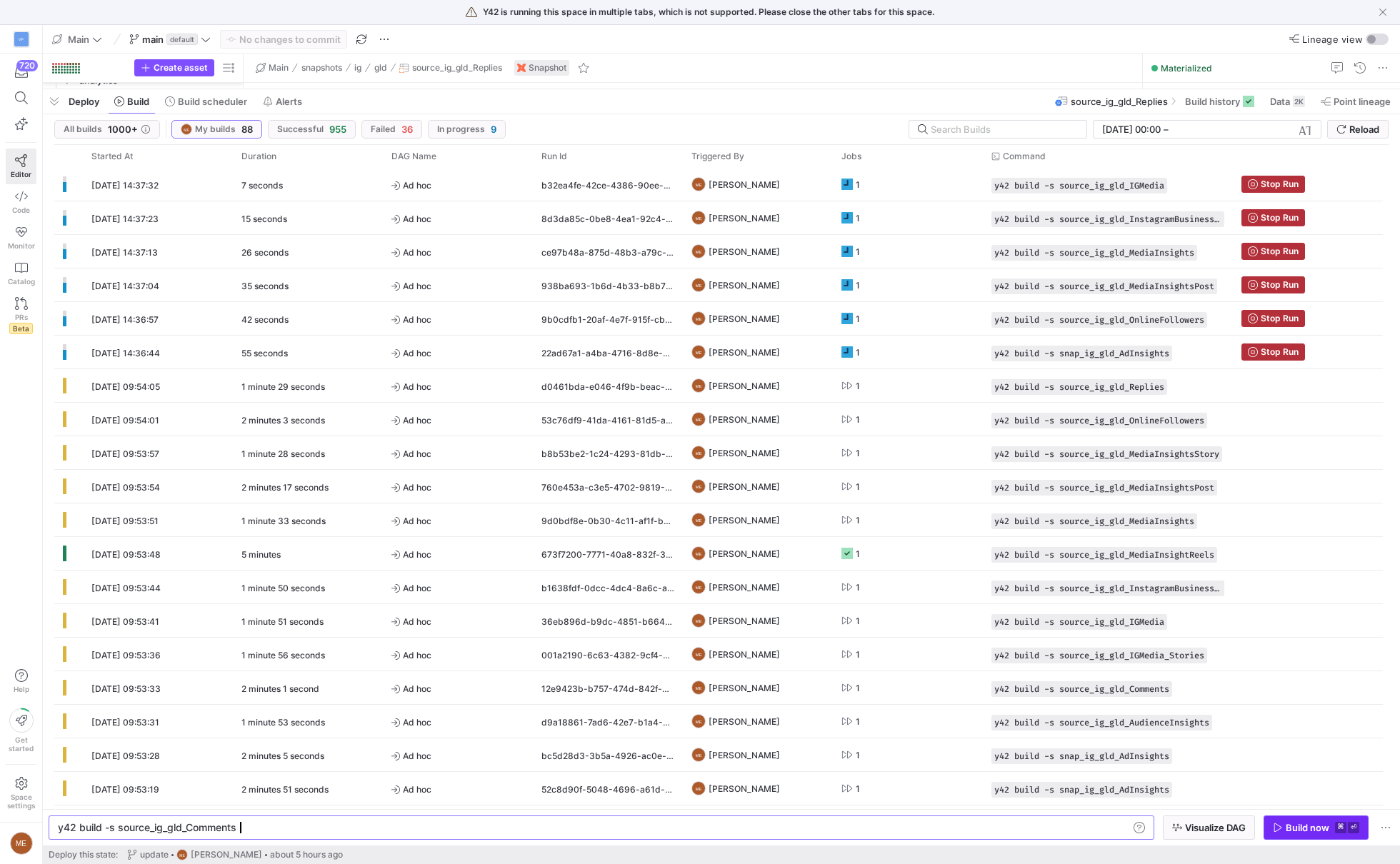
click at [1293, 824] on div "Build now" at bounding box center [1307, 827] width 43 height 12
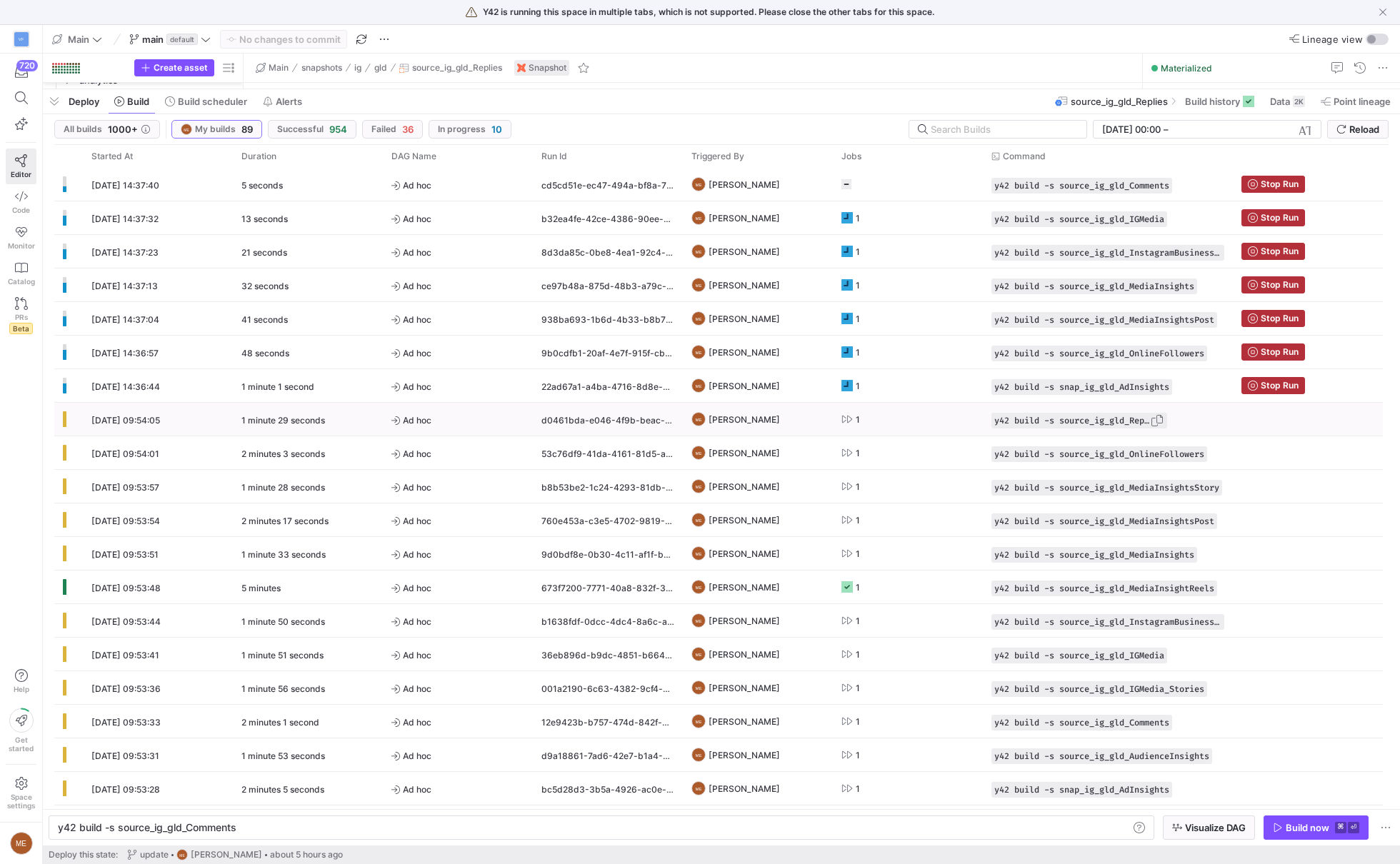
click at [1164, 420] on span "button" at bounding box center [1157, 421] width 14 height 14
click at [868, 822] on div "y42 build -s source_ig_gld_Comments" at bounding box center [594, 827] width 1072 height 12
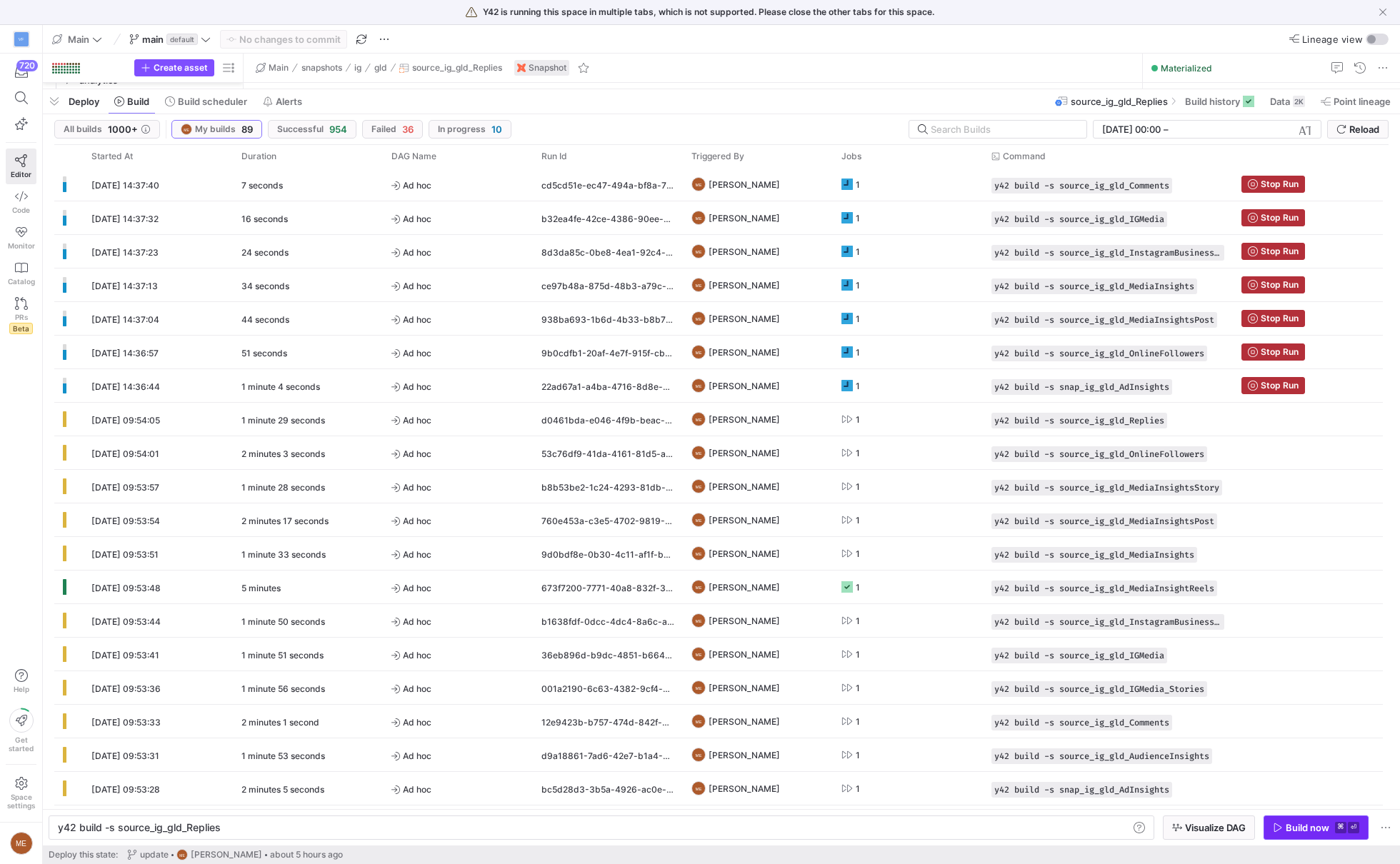
click at [1277, 822] on span "Build now ⌘ ⏎" at bounding box center [1315, 827] width 86 height 12
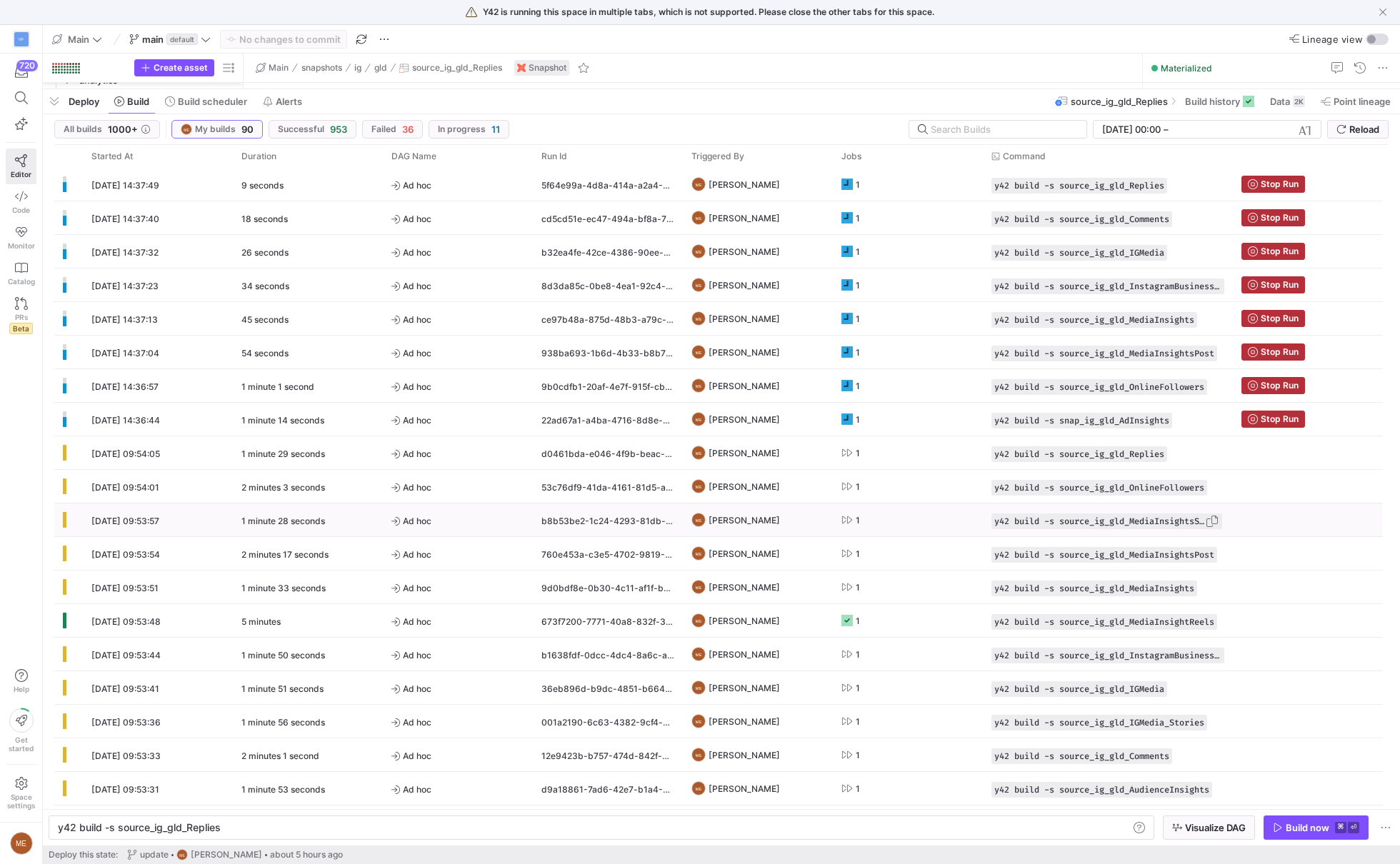
click at [1213, 514] on span "Press SPACE to select this row." at bounding box center [1212, 521] width 14 height 14
click at [895, 820] on div "y42 build -s source_ig_gld_Replies y42 build -s source_ig_gld_Replies" at bounding box center [601, 828] width 1106 height 25
click at [895, 825] on div "y42 build -s source_ig_gld_Replies" at bounding box center [594, 827] width 1072 height 12
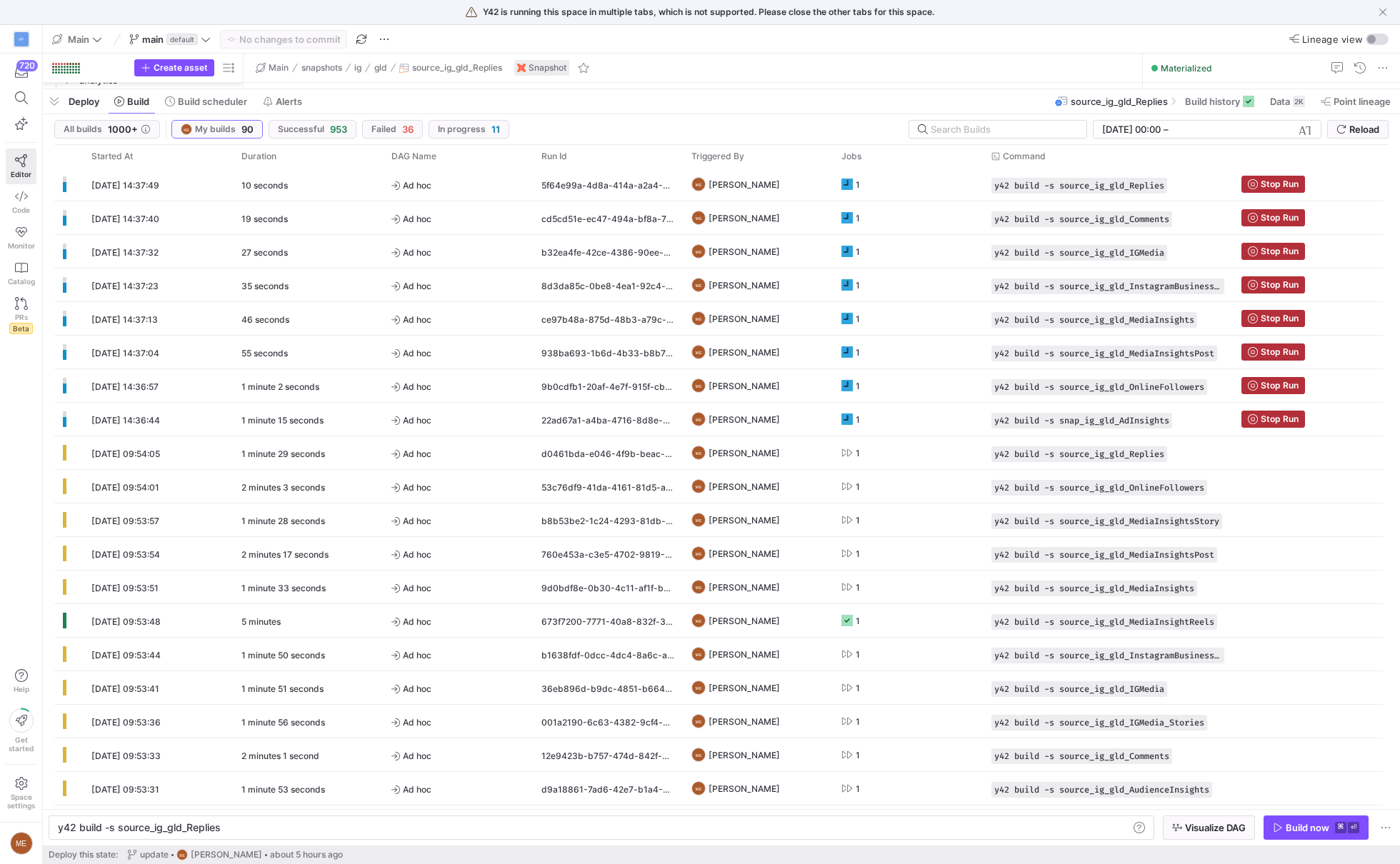
click at [895, 825] on div "y42 build -s source_ig_gld_Replies" at bounding box center [594, 827] width 1072 height 12
click at [1308, 851] on div "Deploy this state: update ME [PERSON_NAME] about 5 hours ago" at bounding box center [721, 855] width 1346 height 19
click at [1309, 829] on div "Build now" at bounding box center [1307, 827] width 43 height 12
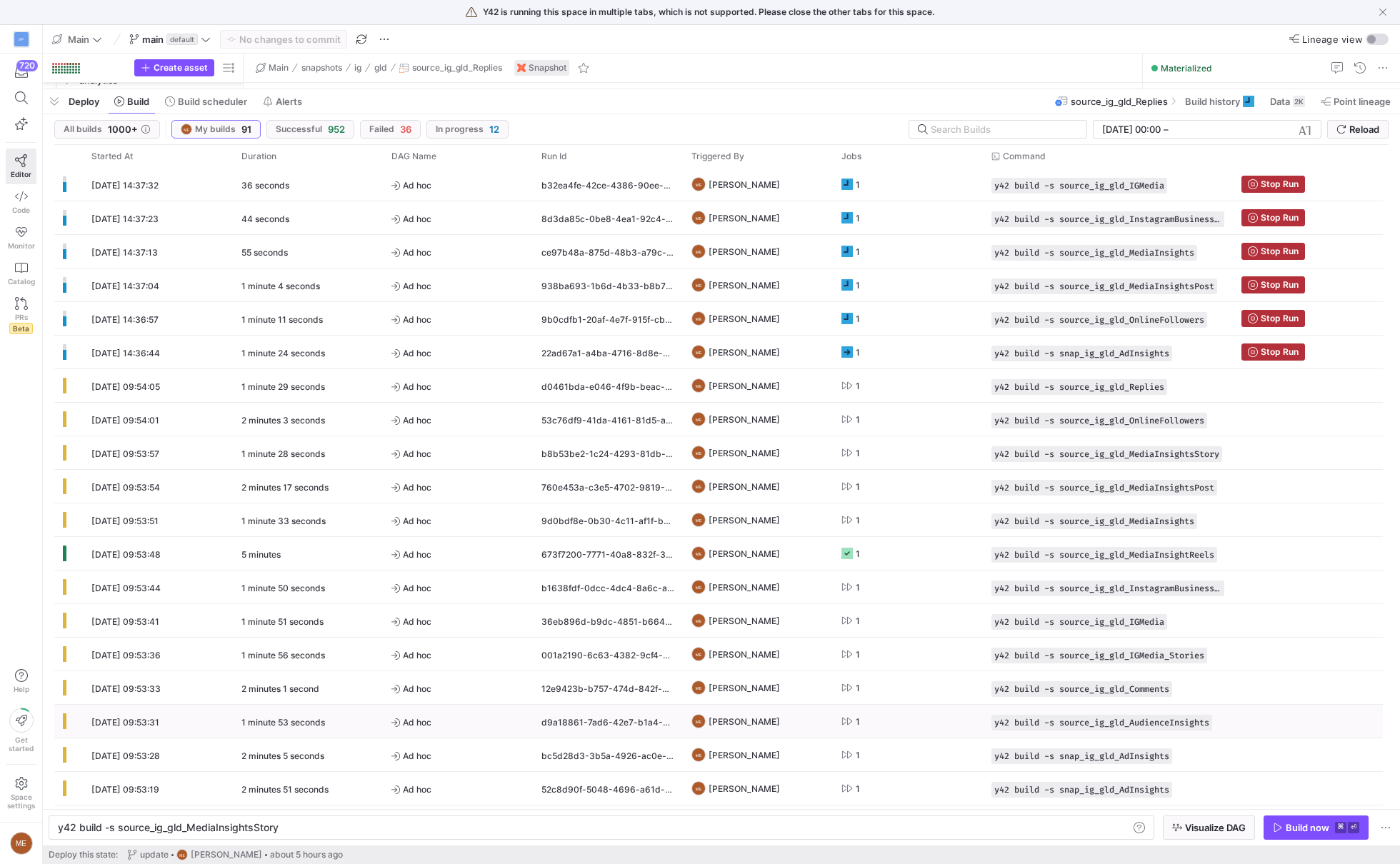
scroll to position [103, 0]
click at [1212, 721] on div "y42 build -s source_ig_gld_AudienceInsights" at bounding box center [1101, 721] width 221 height 16
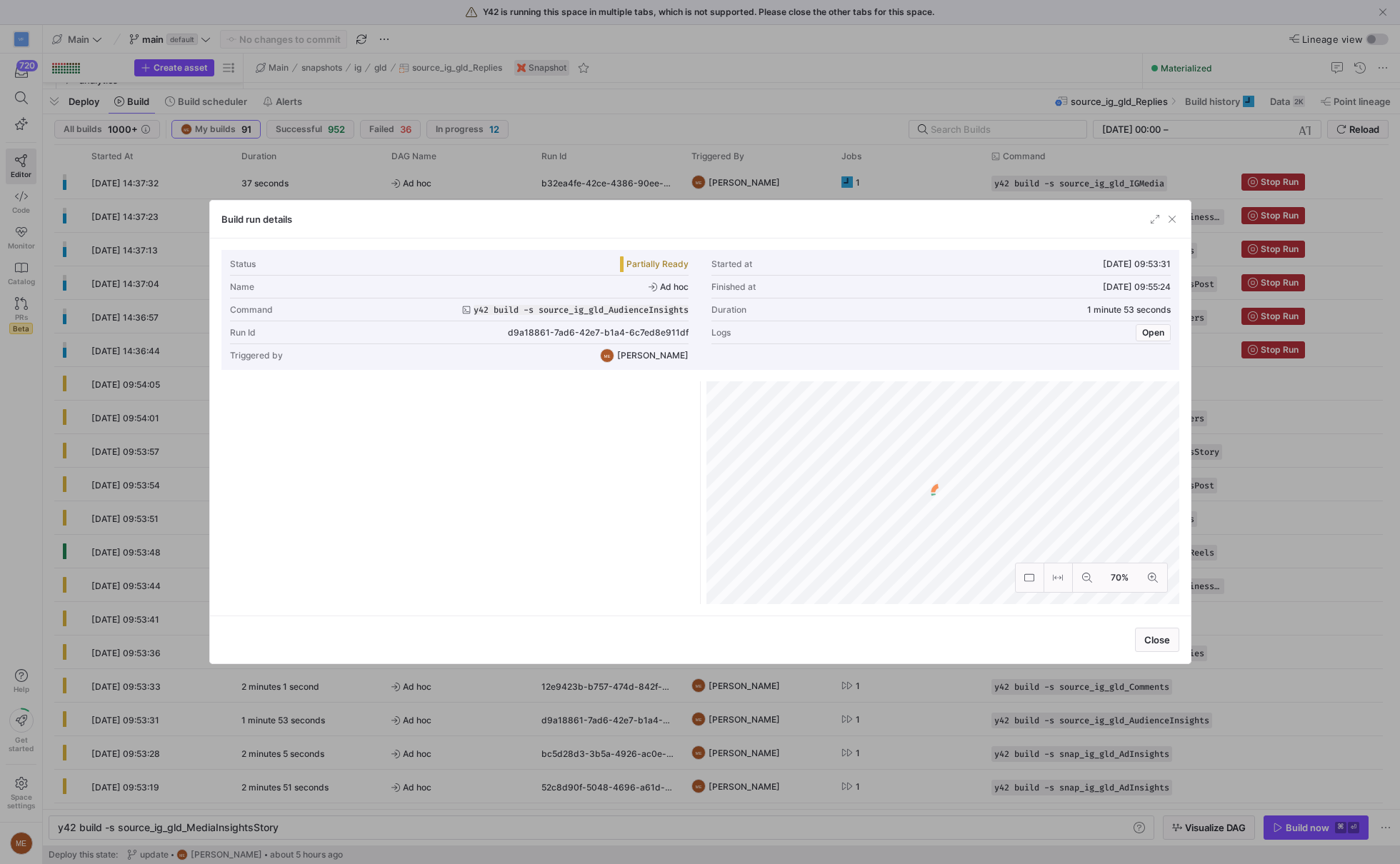
click at [1208, 720] on div at bounding box center [700, 432] width 1400 height 864
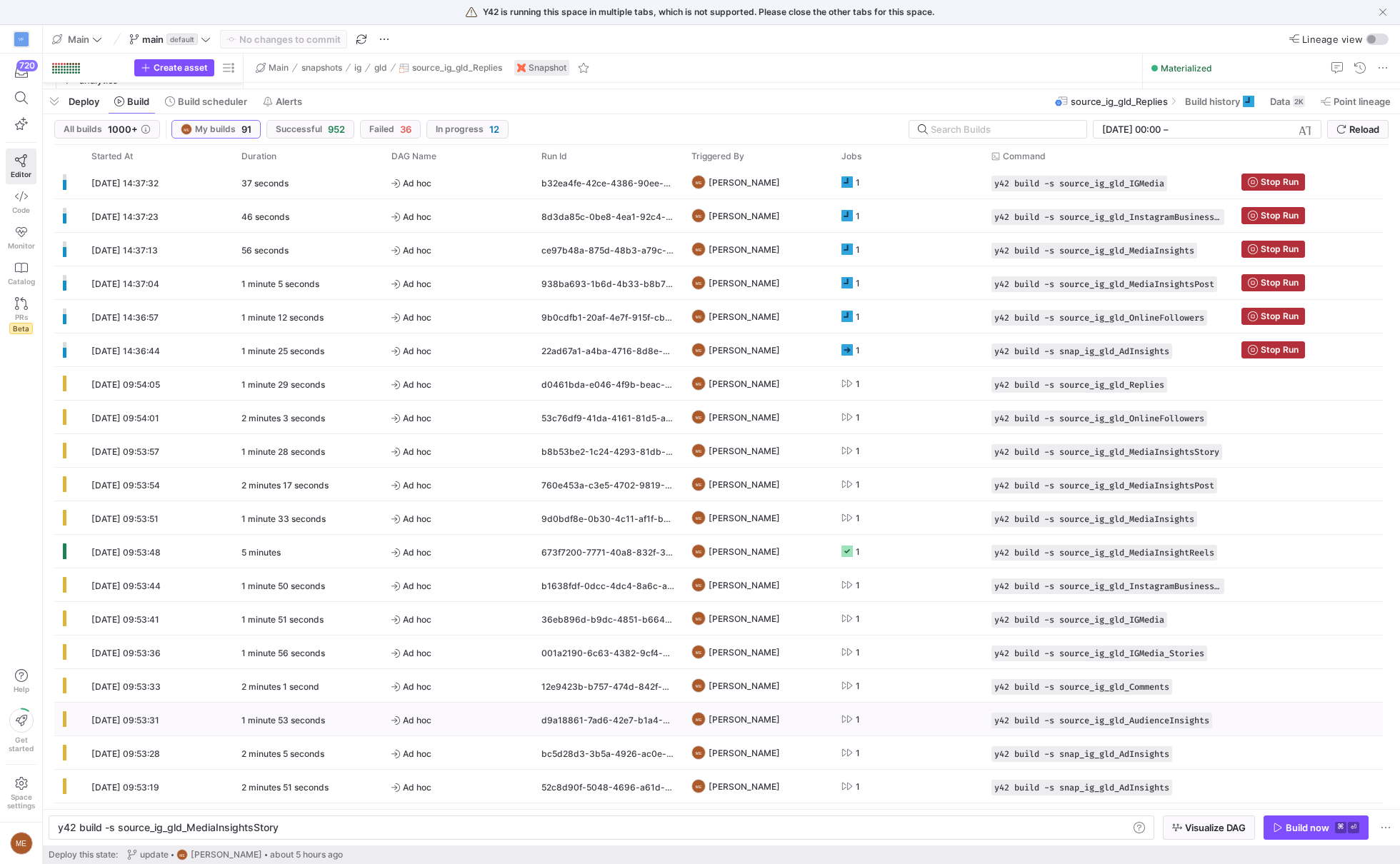
click at [0, 0] on span "Press SPACE to select this row." at bounding box center [0, 0] width 0 height 0
click at [1093, 821] on div "y42 build -s source_ig_gld_MediaInsightsStory" at bounding box center [594, 827] width 1072 height 12
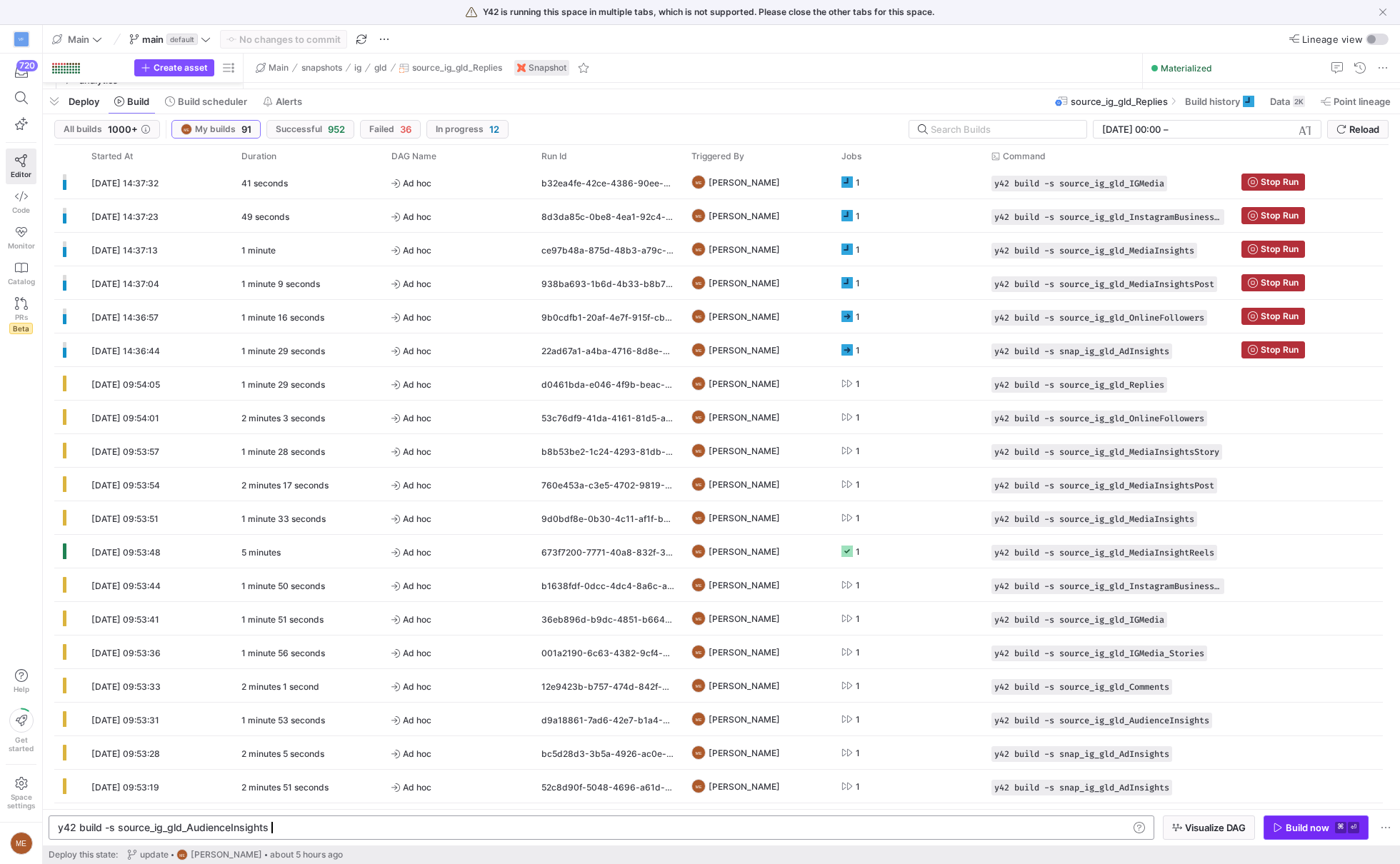
click at [1275, 817] on span "button" at bounding box center [1315, 827] width 104 height 23
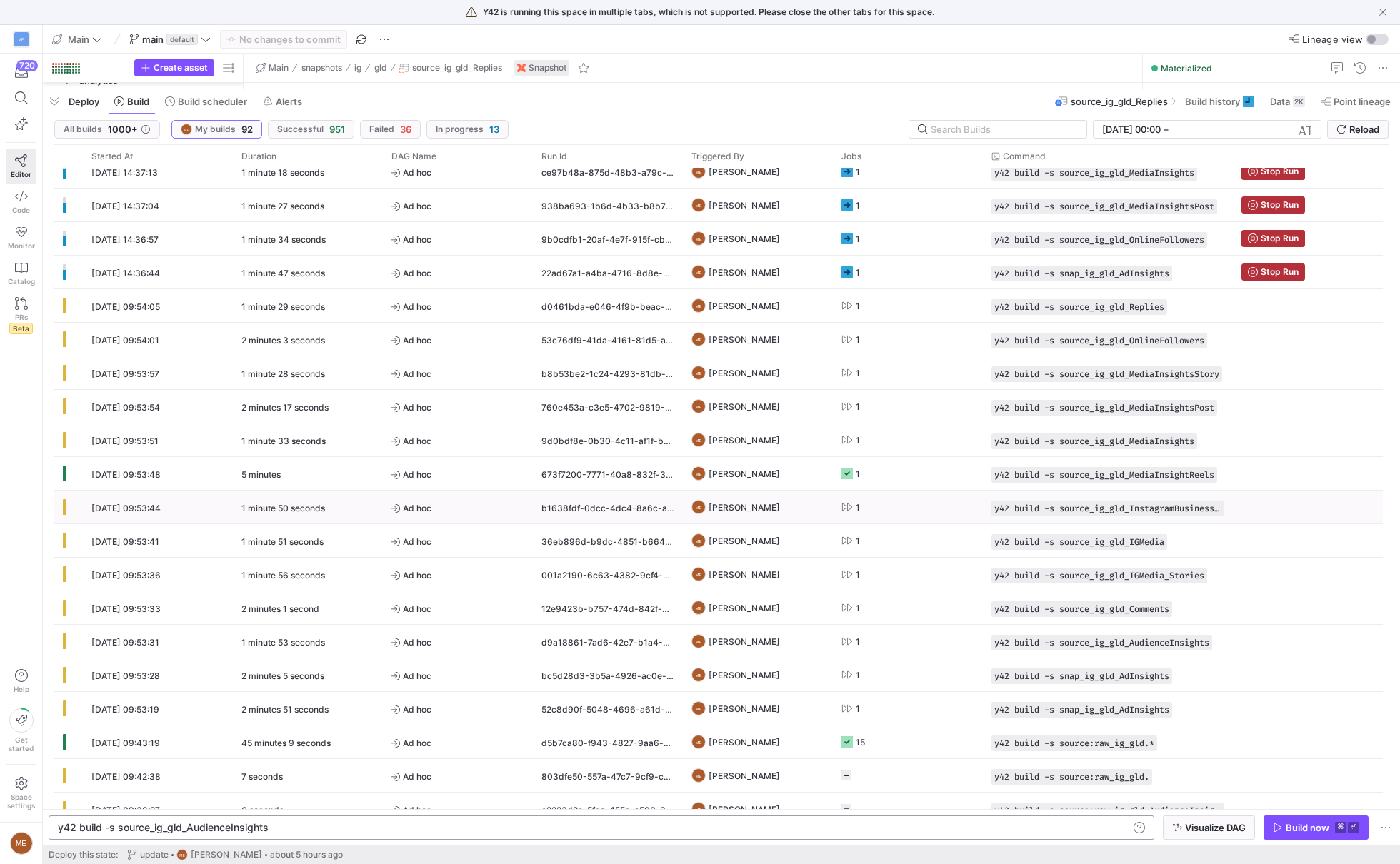
scroll to position [211, 0]
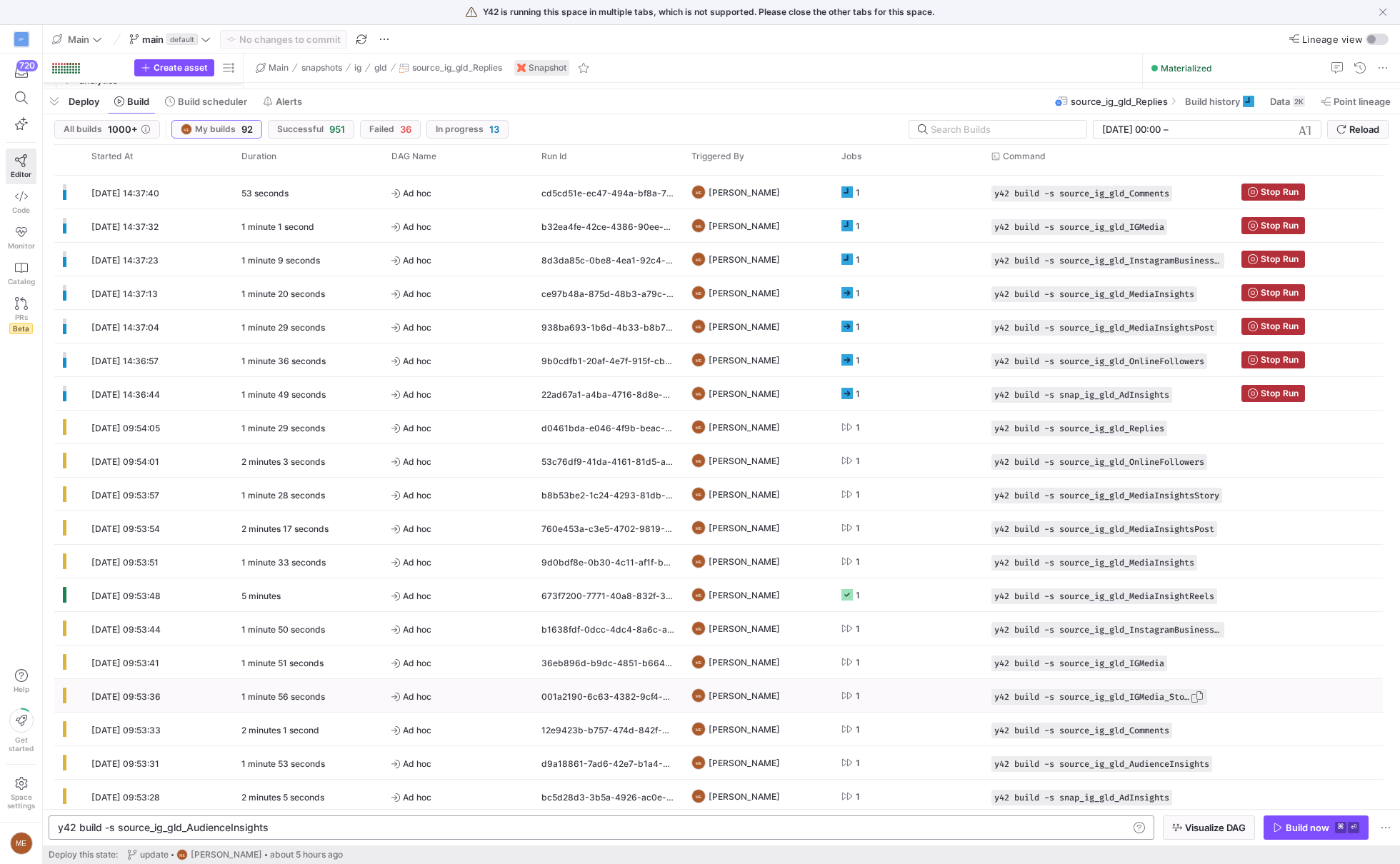
click at [1204, 695] on span "Press SPACE to select this row." at bounding box center [1197, 697] width 14 height 14
click at [1086, 834] on div "y42 build -s source_ig_gld_AudienceInsights y42 build -s source_ig_gld_Audience…" at bounding box center [601, 828] width 1106 height 25
click at [1089, 825] on div "y42 build -s source_ig_gld_AudienceInsights" at bounding box center [594, 827] width 1072 height 12
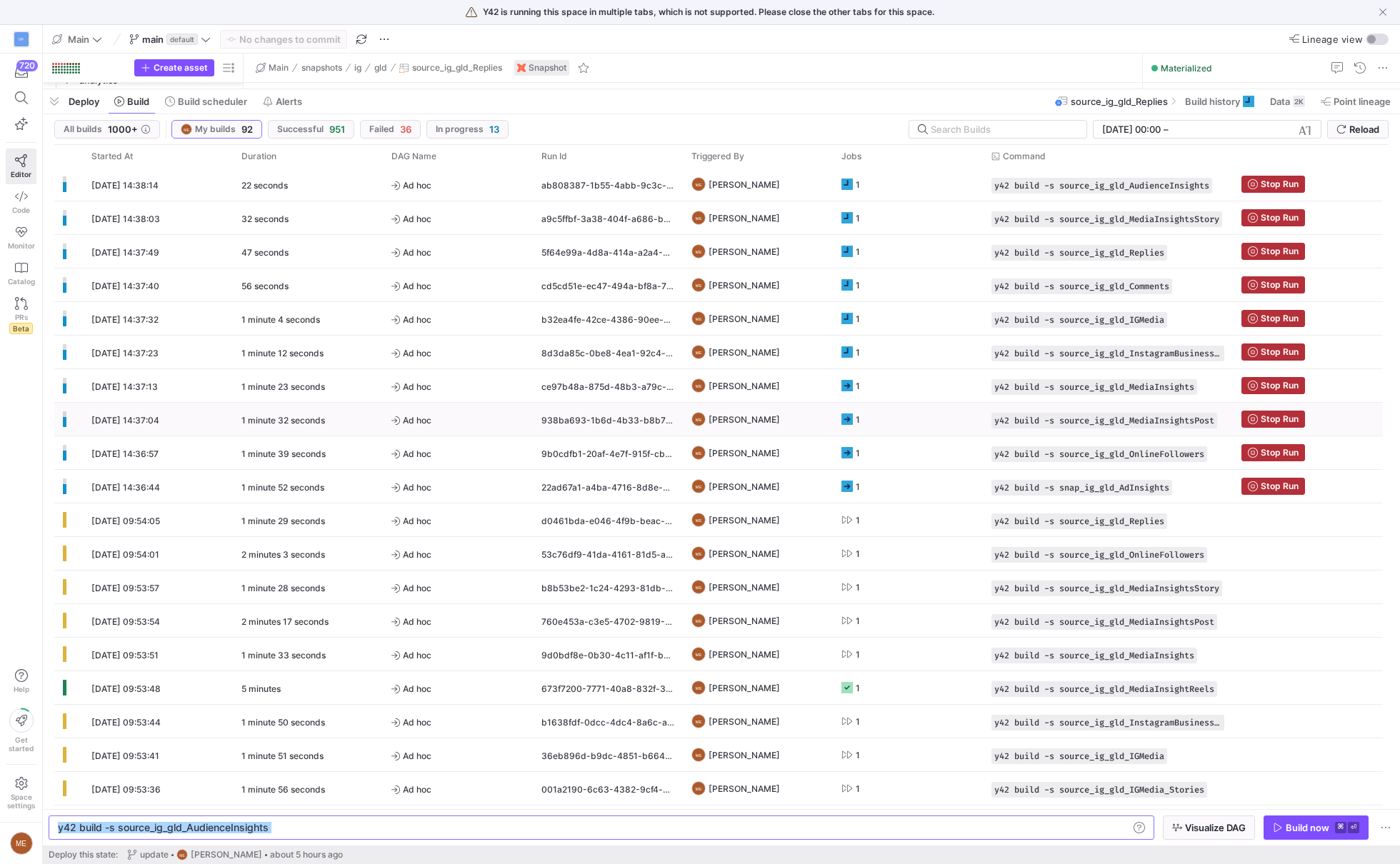
type textarea "y42 build -s source_ig_gld_IGMedia_Stories"
click at [1301, 832] on div "Build now" at bounding box center [1307, 827] width 43 height 12
